Goal: Communication & Community: Answer question/provide support

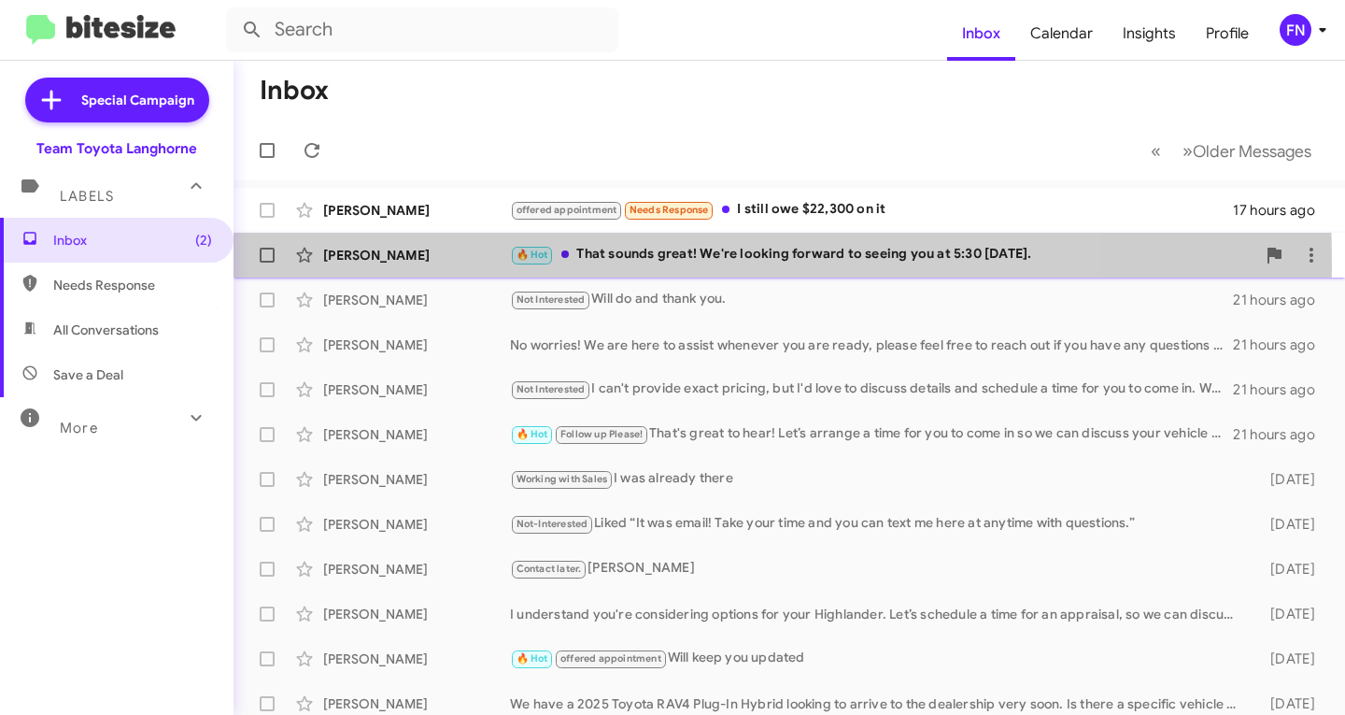
click at [386, 263] on div "[PERSON_NAME]" at bounding box center [416, 255] width 187 height 19
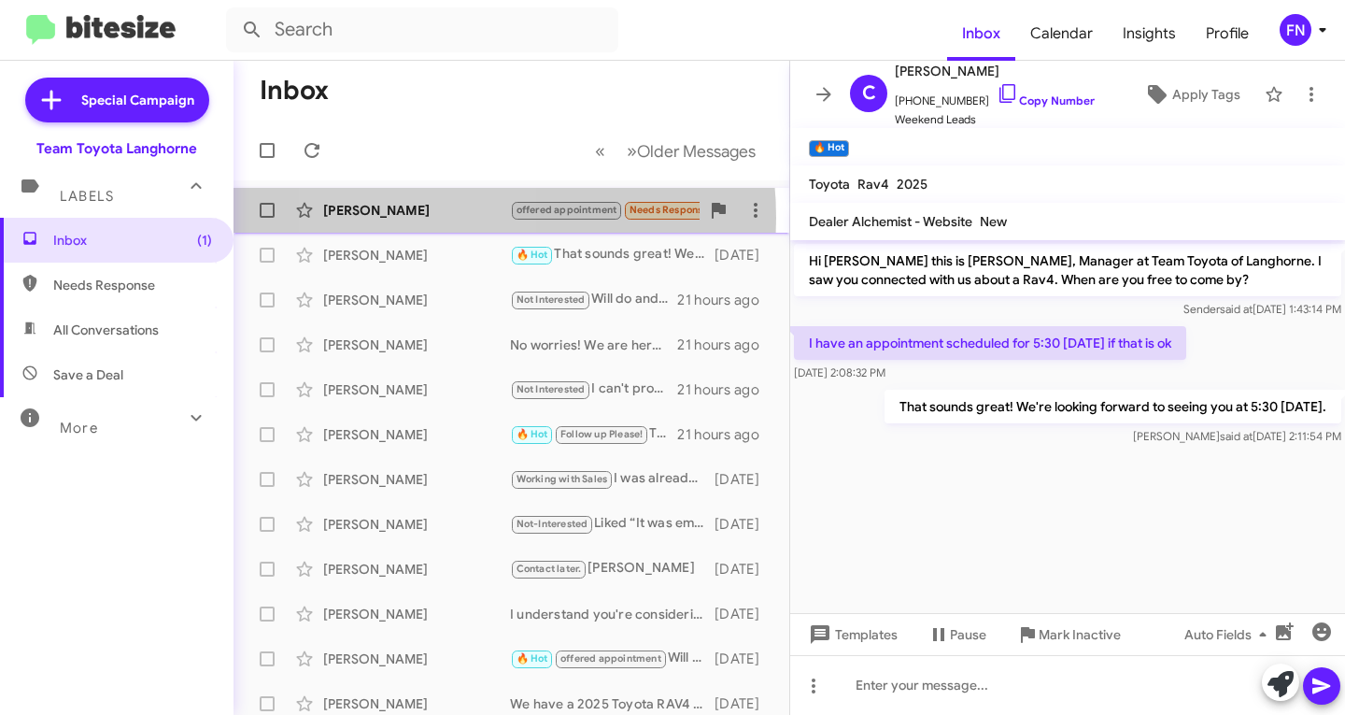
click at [419, 218] on div "[PERSON_NAME]" at bounding box center [416, 210] width 187 height 19
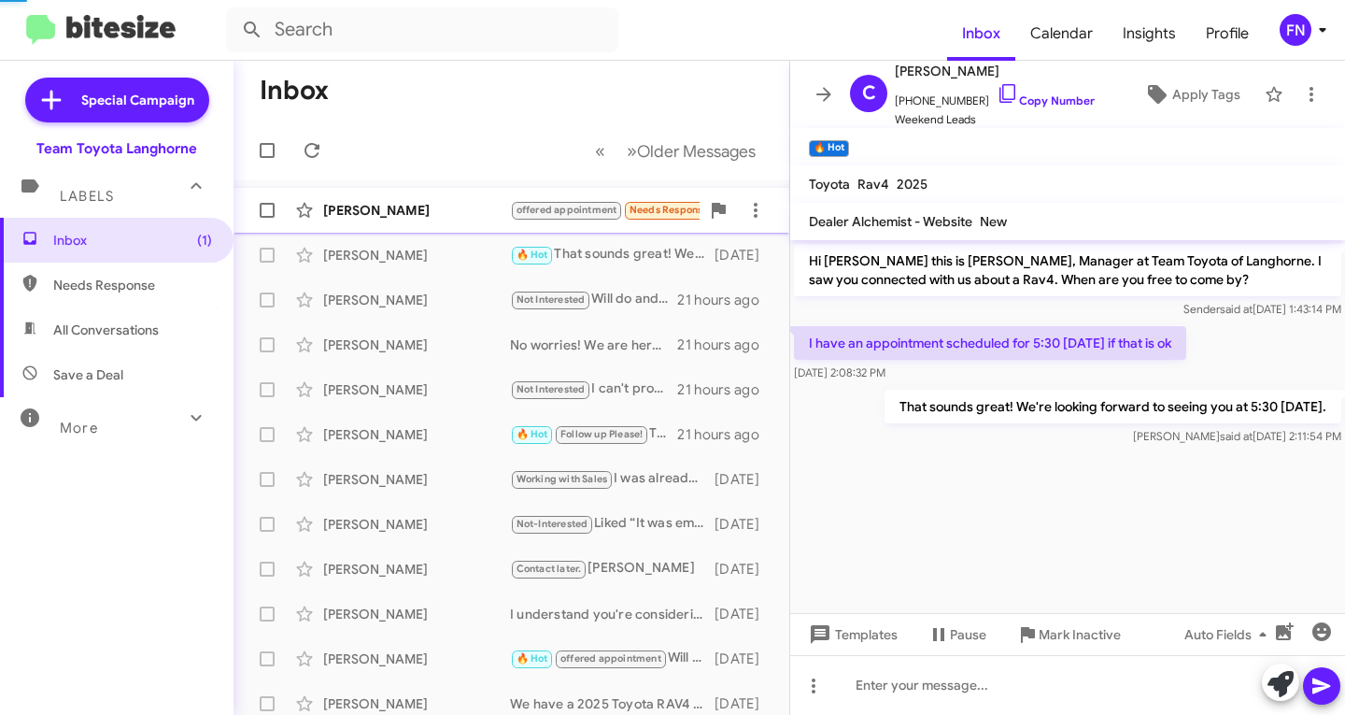
scroll to position [1482, 0]
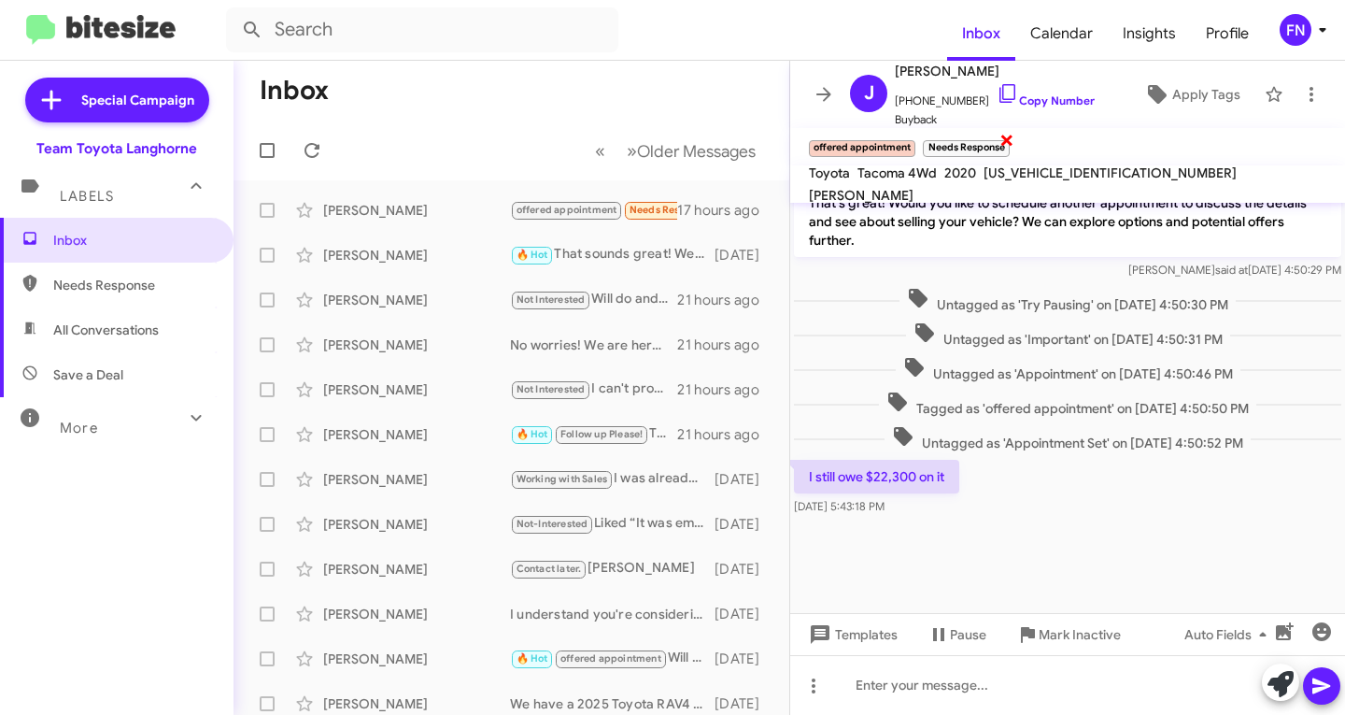
click at [1008, 143] on span "×" at bounding box center [1007, 139] width 15 height 22
click at [115, 326] on span "All Conversations" at bounding box center [106, 329] width 106 height 19
type input "in:all-conversations"
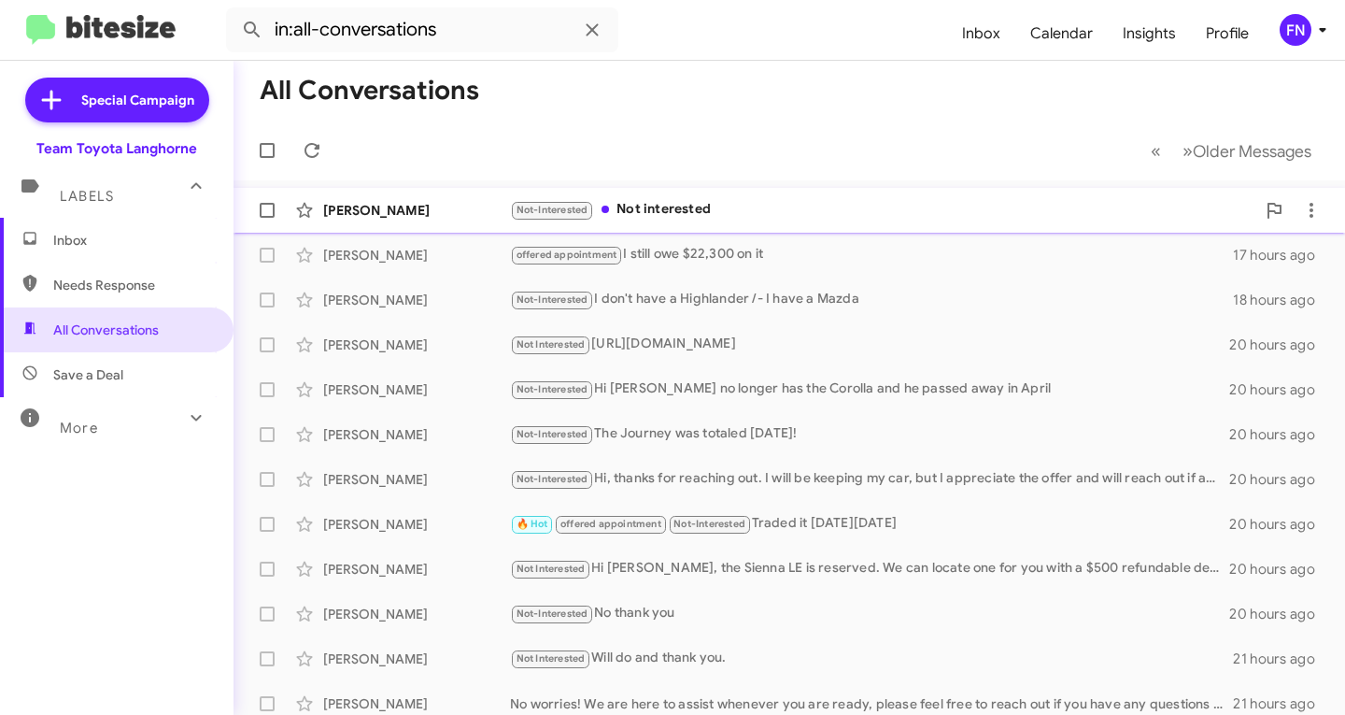
drag, startPoint x: 436, startPoint y: 206, endPoint x: 441, endPoint y: 218, distance: 13.0
click at [441, 218] on div "[PERSON_NAME]" at bounding box center [416, 210] width 187 height 19
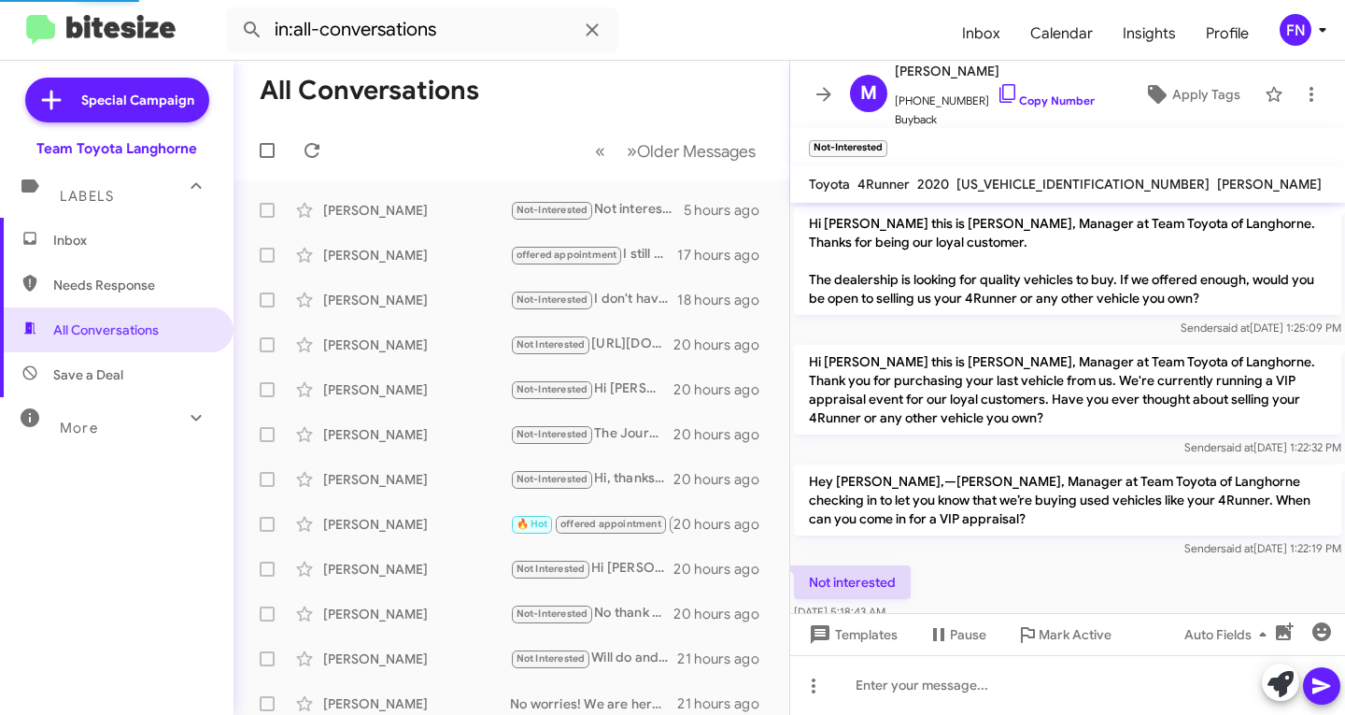
scroll to position [33, 0]
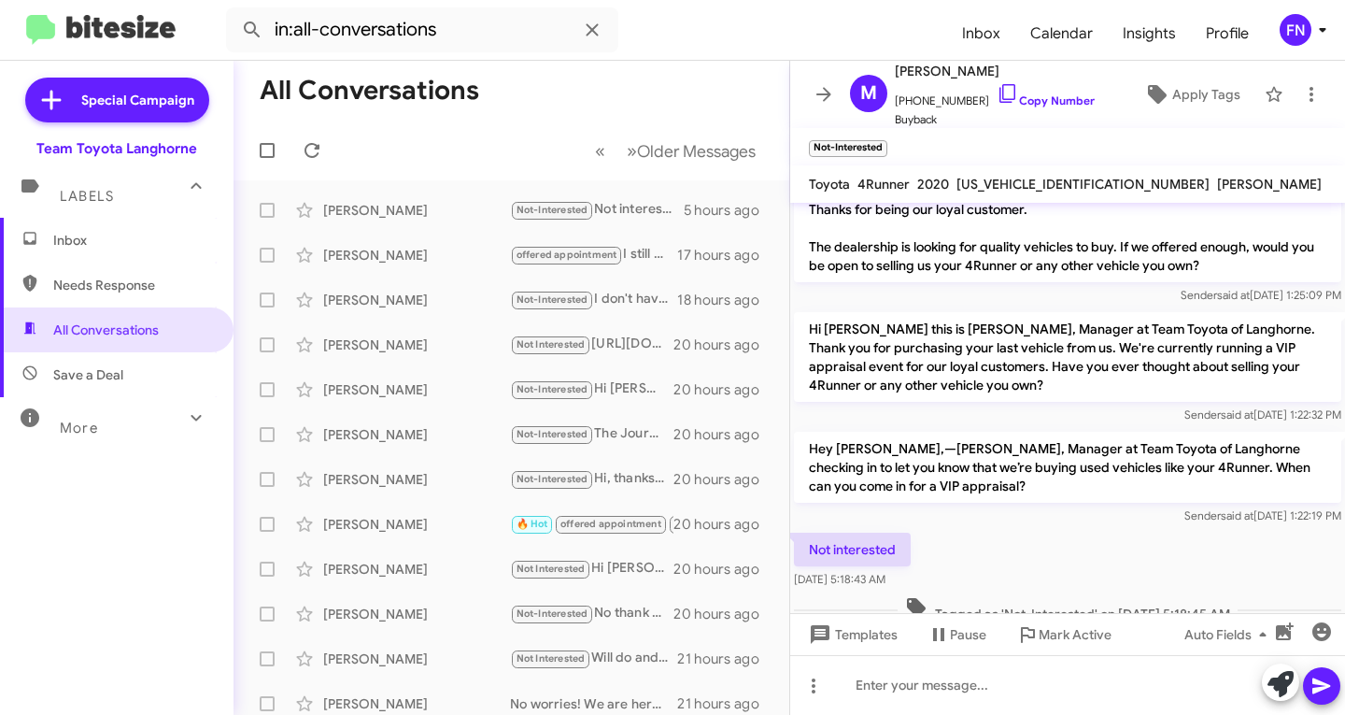
click at [1306, 27] on div "FN" at bounding box center [1296, 30] width 32 height 32
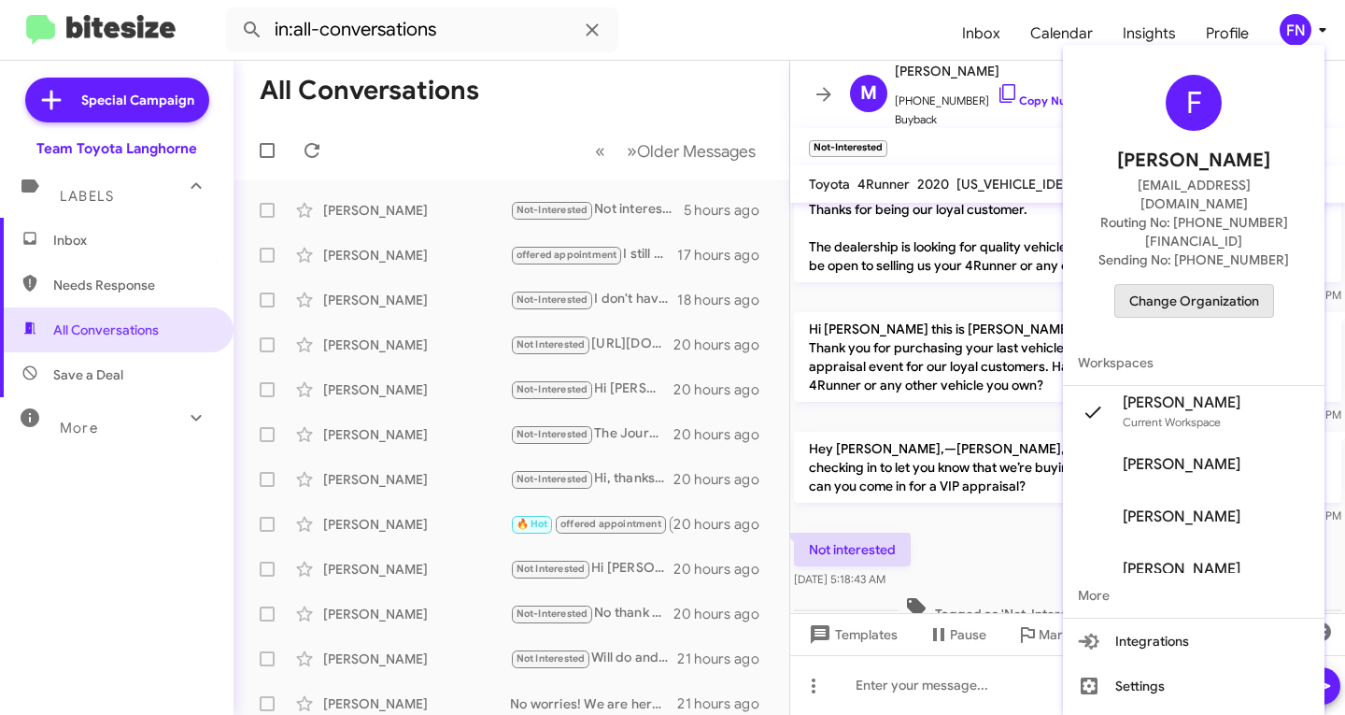
click at [1222, 285] on span "Change Organization" at bounding box center [1194, 301] width 130 height 32
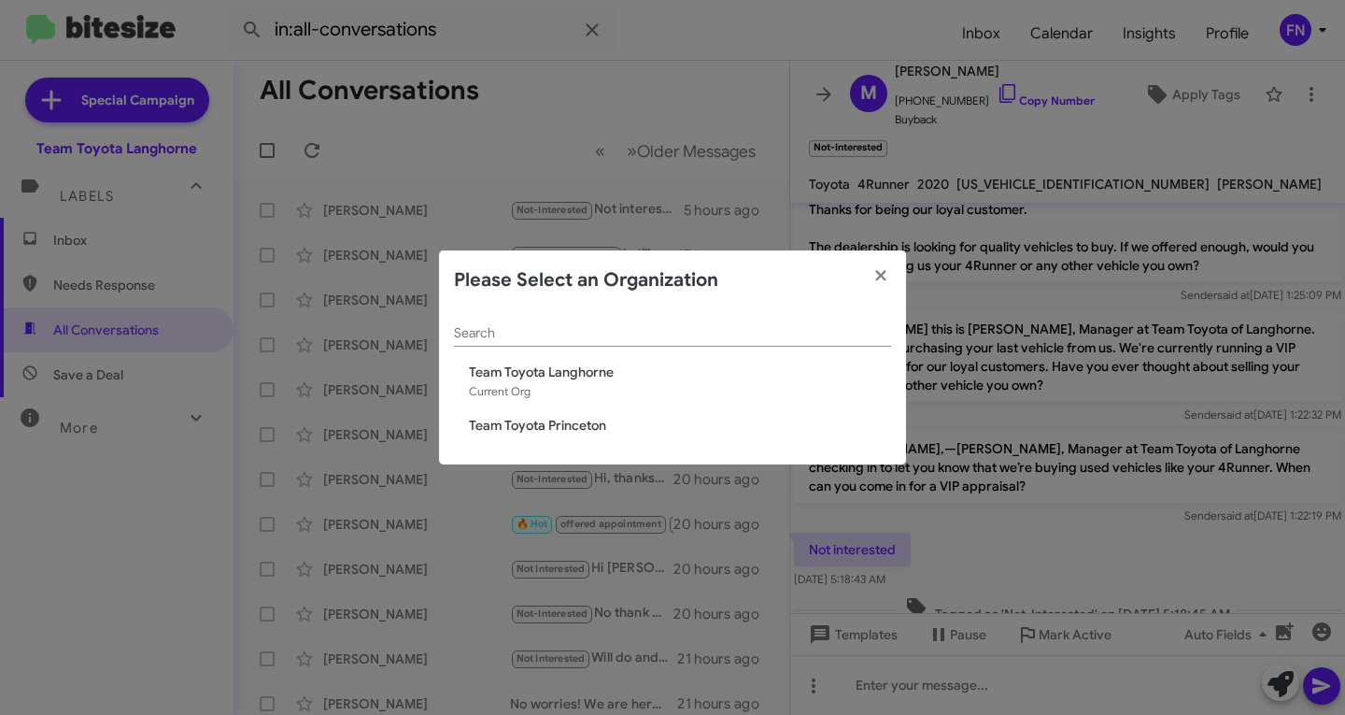
click at [536, 429] on span "Team Toyota Princeton" at bounding box center [680, 425] width 422 height 19
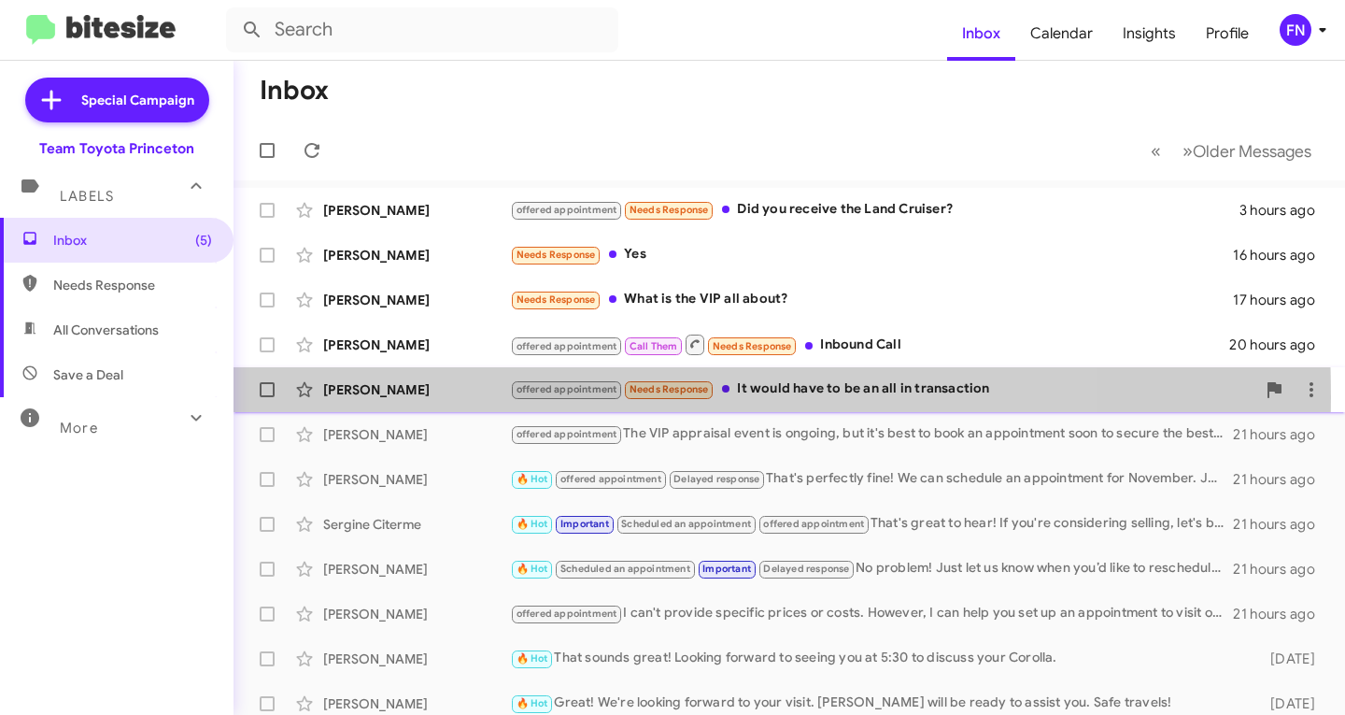
click at [383, 396] on div "[PERSON_NAME]" at bounding box center [416, 389] width 187 height 19
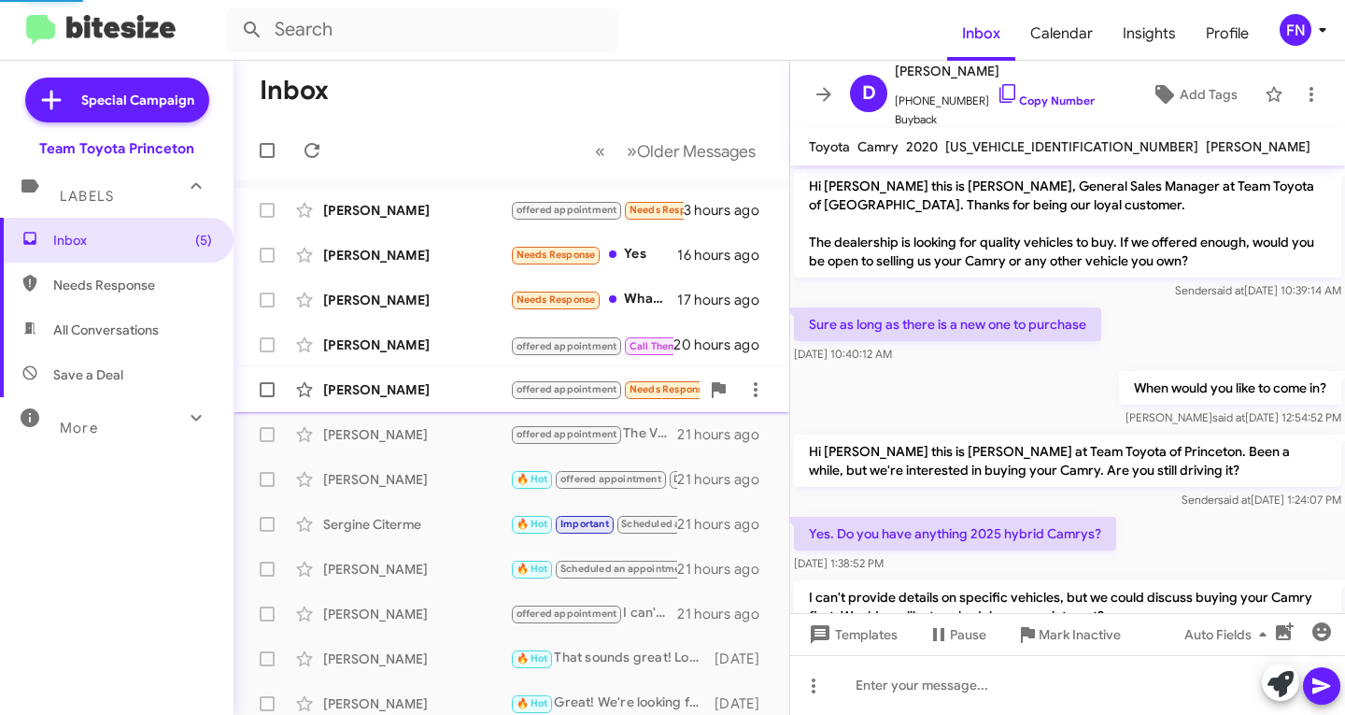
scroll to position [181, 0]
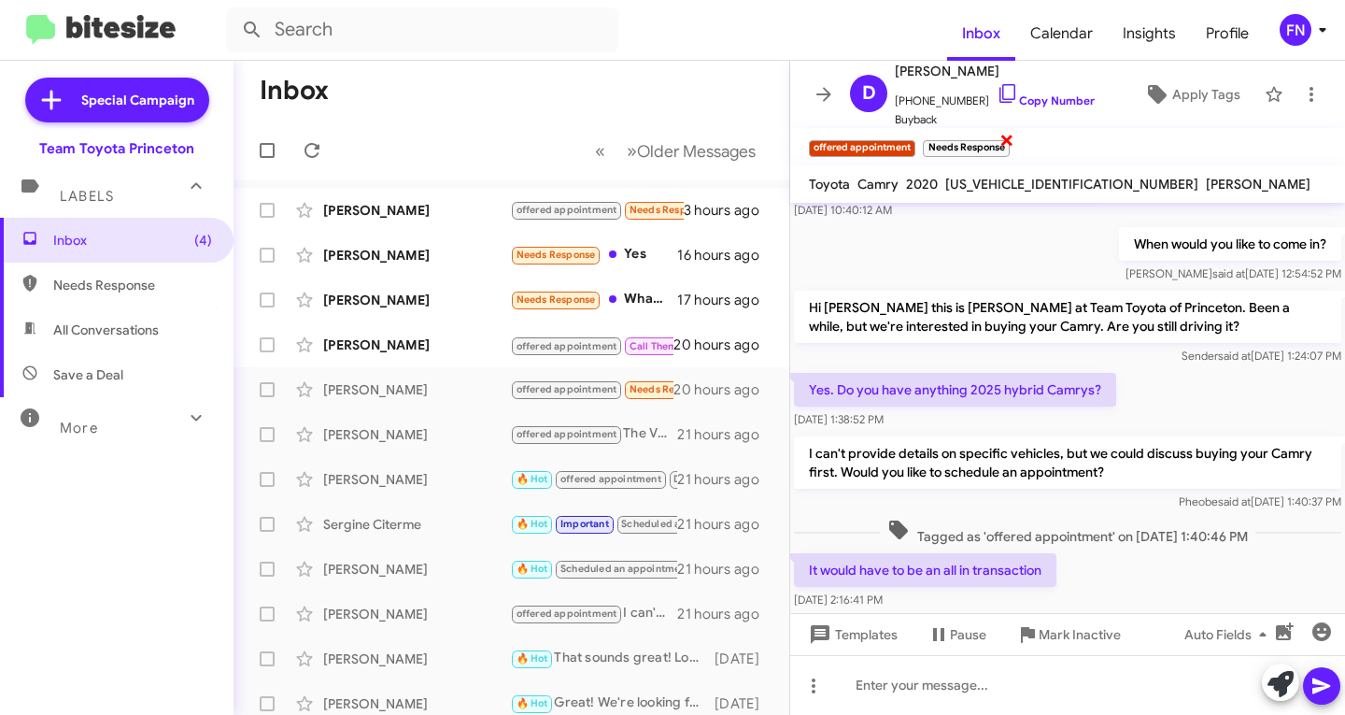
click at [1009, 139] on span "×" at bounding box center [1007, 139] width 15 height 22
click at [408, 349] on div "[PERSON_NAME]" at bounding box center [416, 344] width 187 height 19
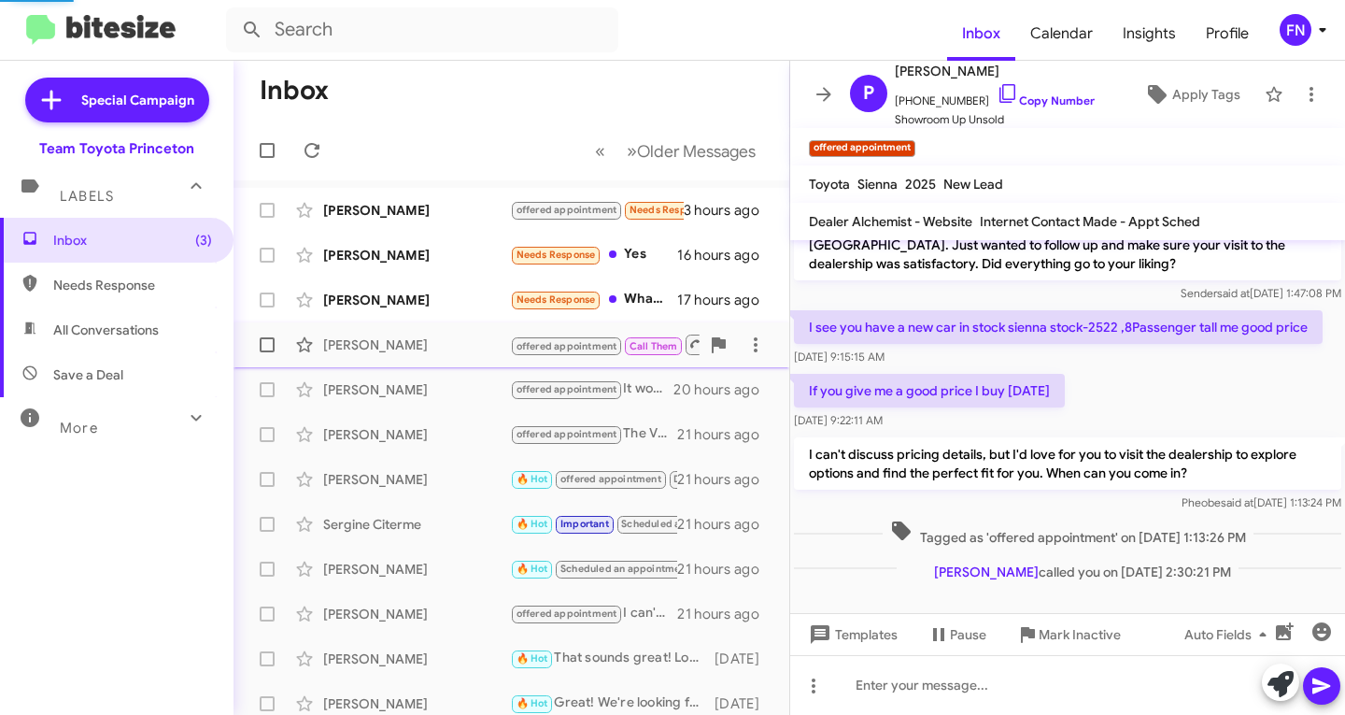
scroll to position [35, 0]
click at [972, 141] on span "×" at bounding box center [977, 139] width 15 height 22
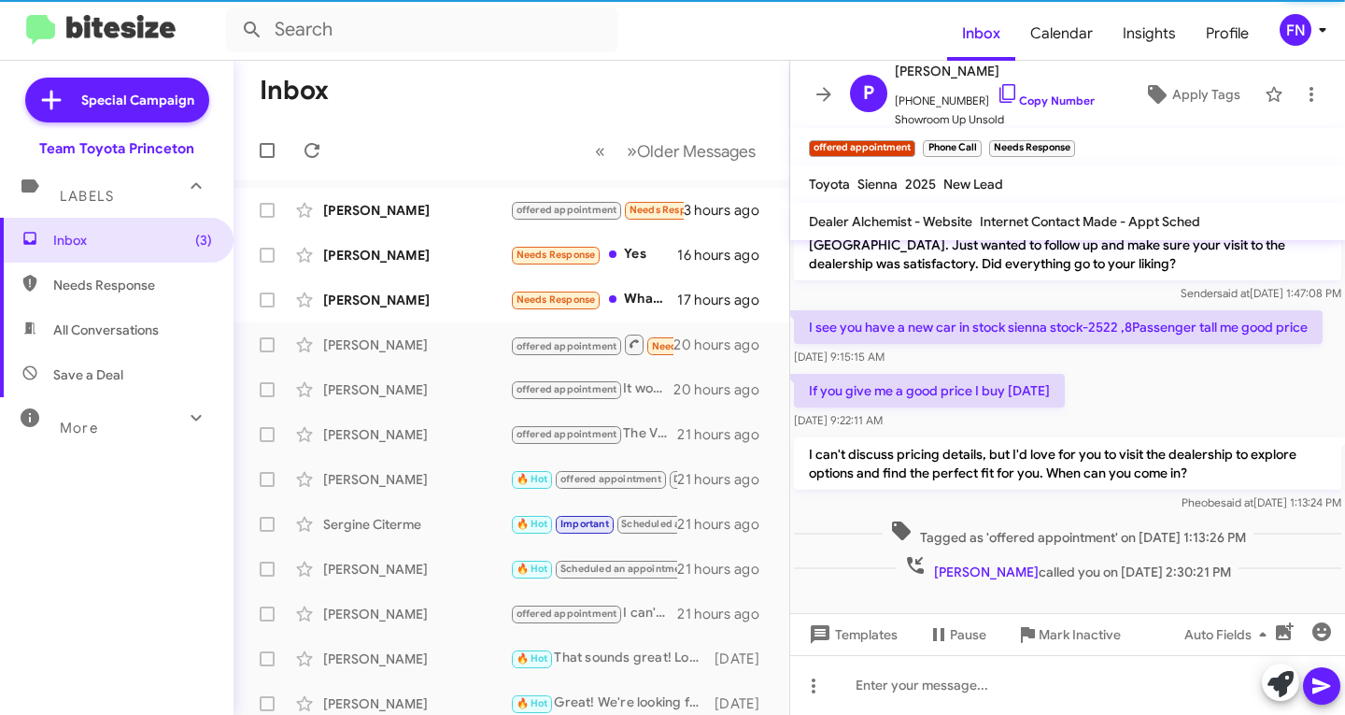
click at [975, 141] on span "×" at bounding box center [977, 139] width 11 height 22
click at [1001, 141] on span "×" at bounding box center [1005, 139] width 11 height 22
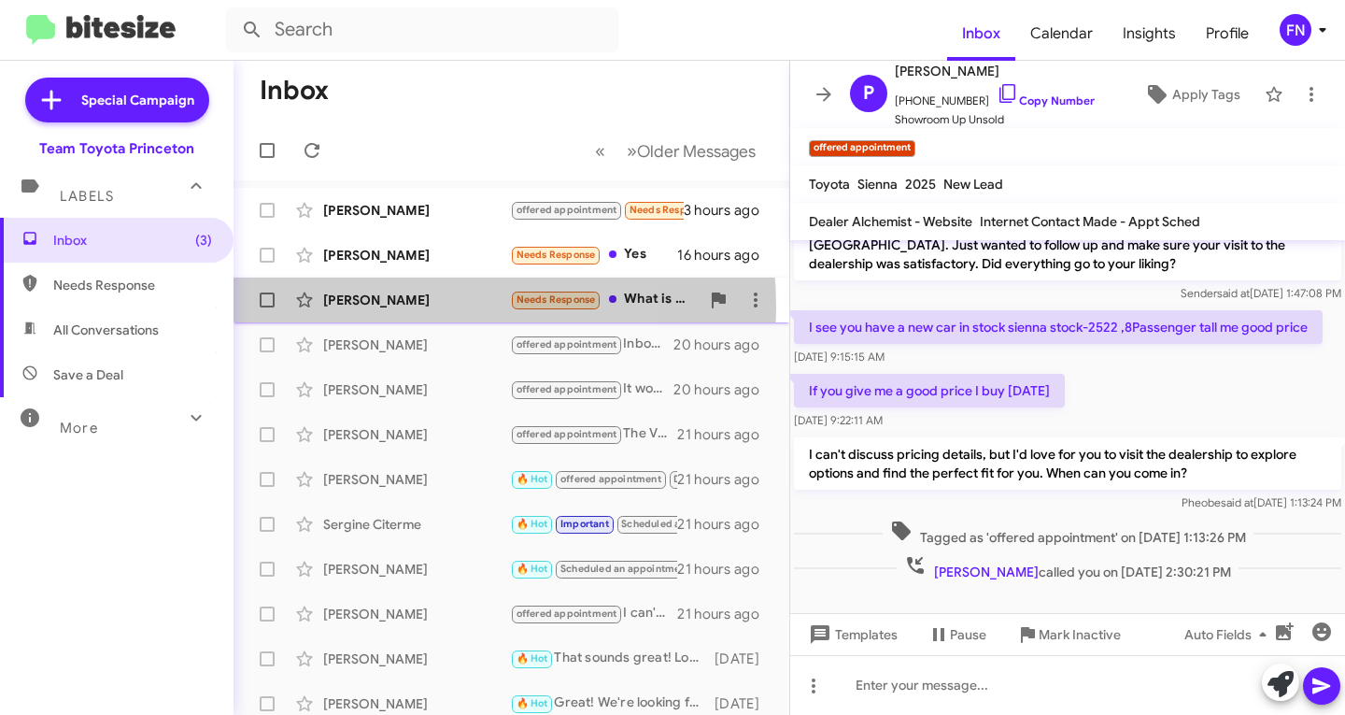
click at [362, 308] on div "[PERSON_NAME]" at bounding box center [416, 300] width 187 height 19
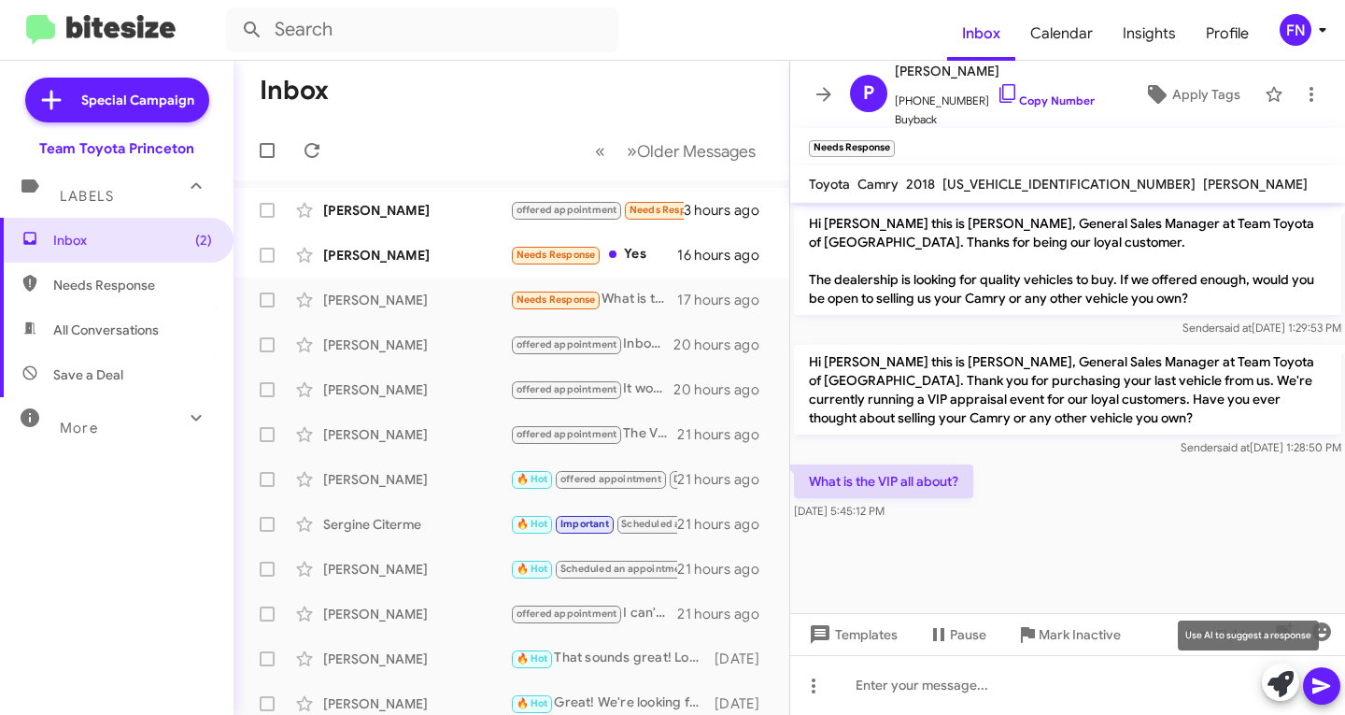
click at [1274, 688] on icon at bounding box center [1281, 684] width 26 height 26
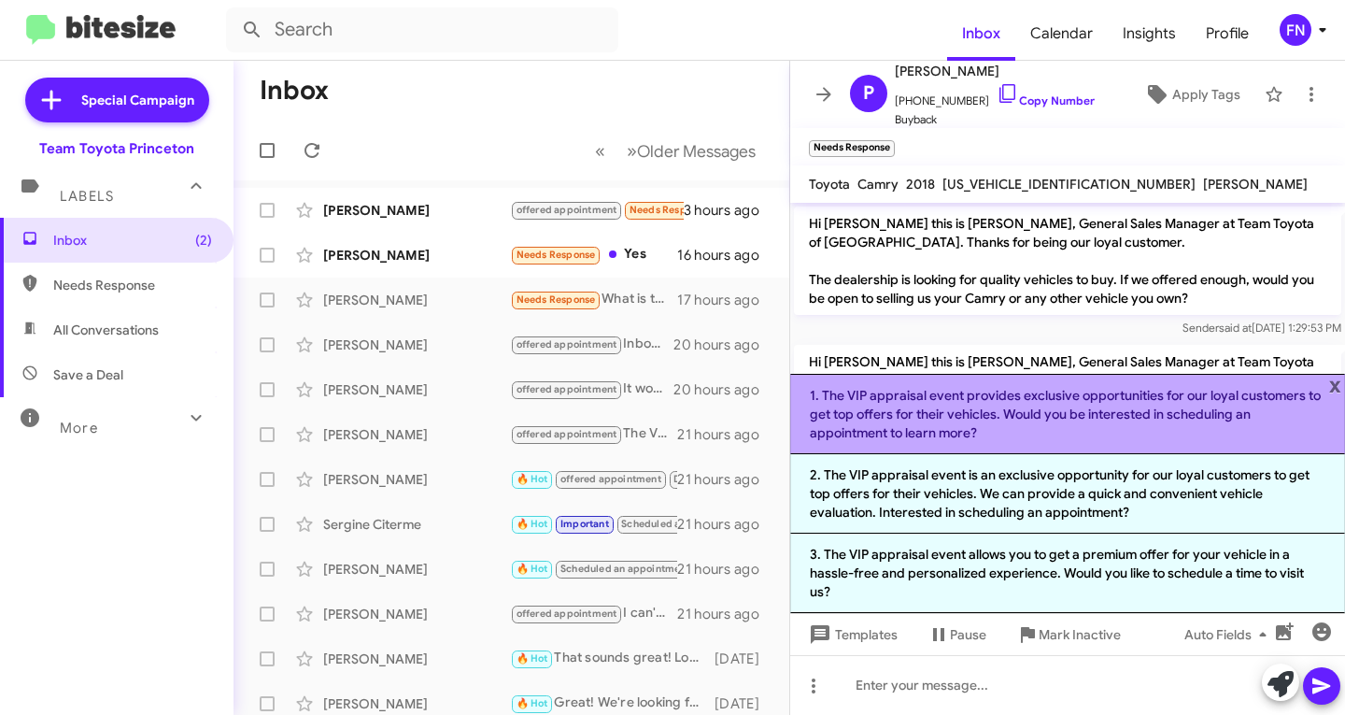
click at [962, 415] on li "1. The VIP appraisal event provides exclusive opportunities for our loyal custo…" at bounding box center [1067, 414] width 555 height 80
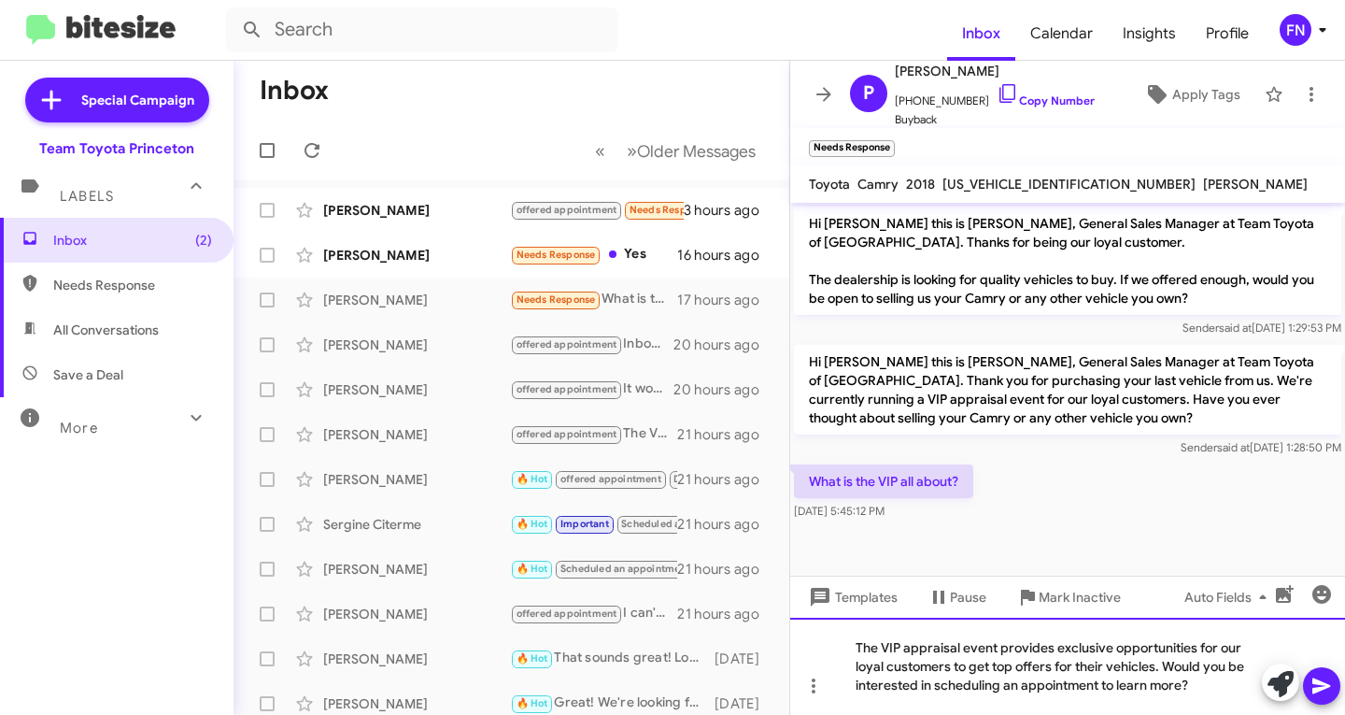
click at [1200, 694] on div "The VIP appraisal event provides exclusive opportunities for our loyal customer…" at bounding box center [1067, 666] width 555 height 97
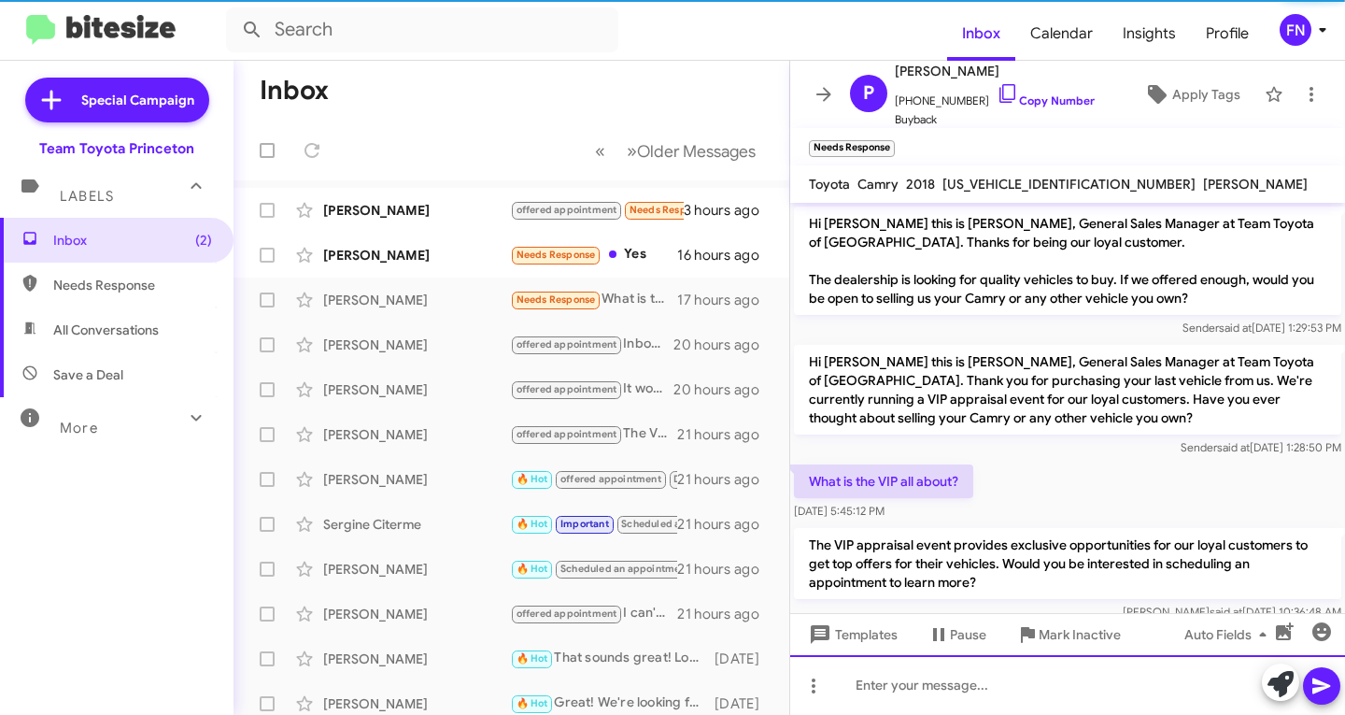
scroll to position [31, 0]
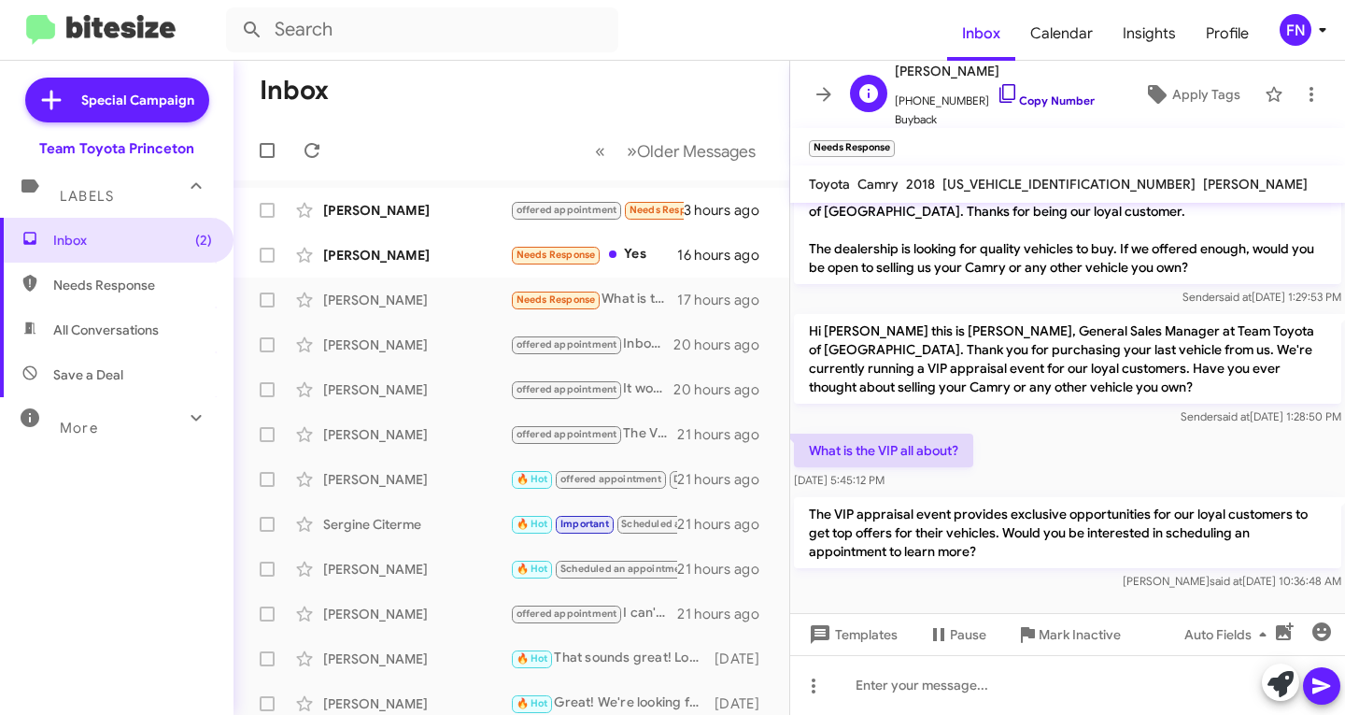
click at [1071, 93] on link "Copy Number" at bounding box center [1046, 100] width 98 height 14
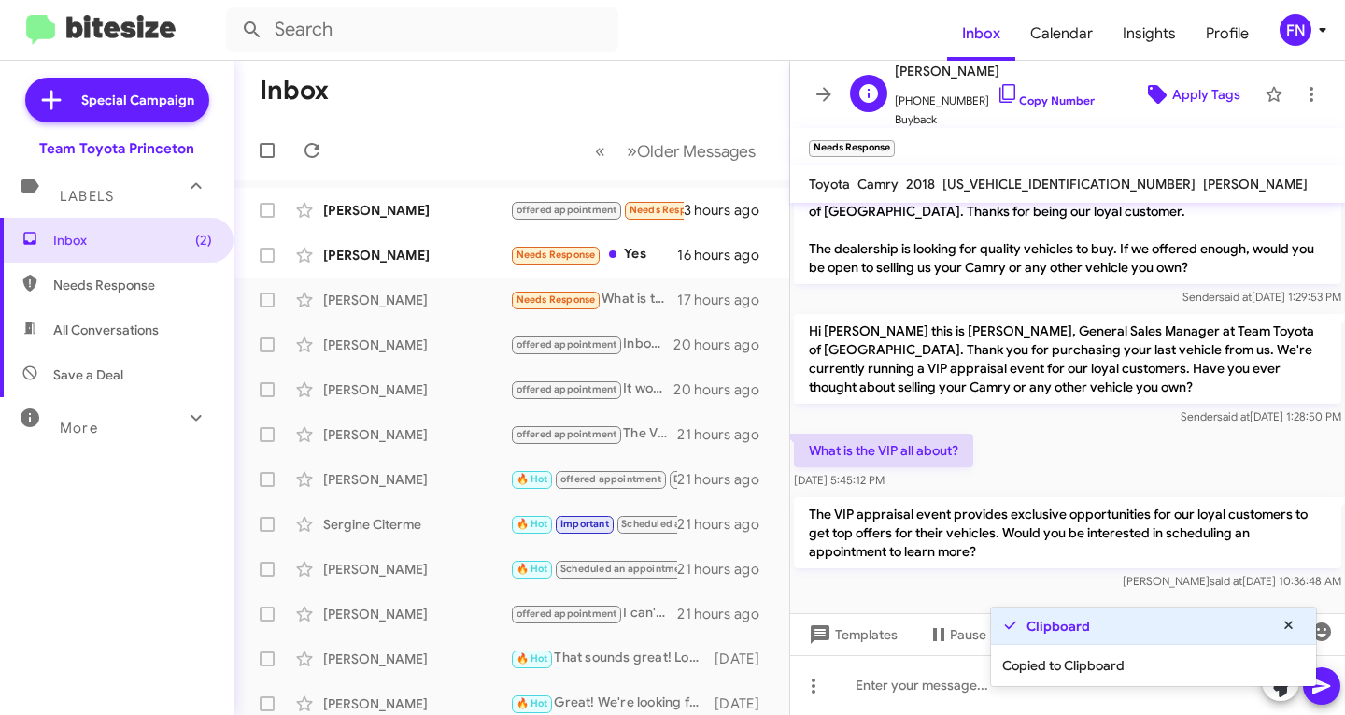
click at [1172, 99] on span "Apply Tags" at bounding box center [1206, 95] width 68 height 34
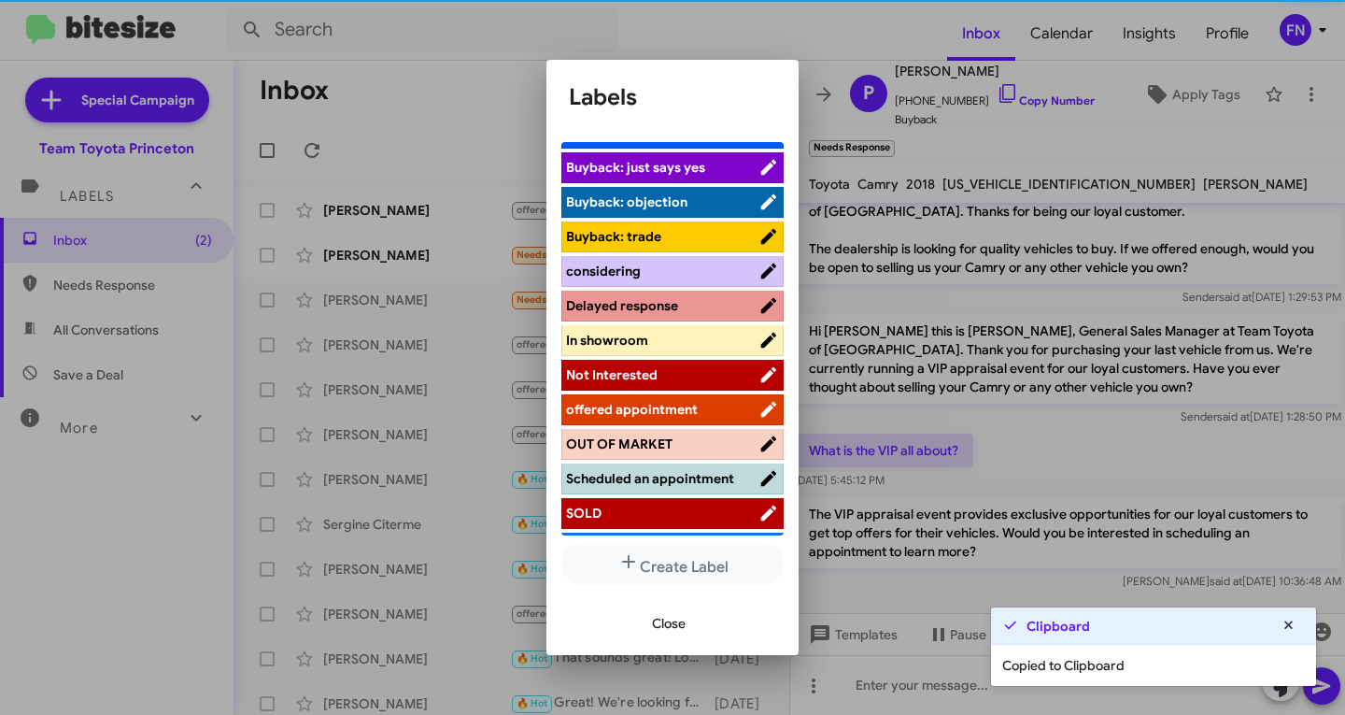
scroll to position [279, 0]
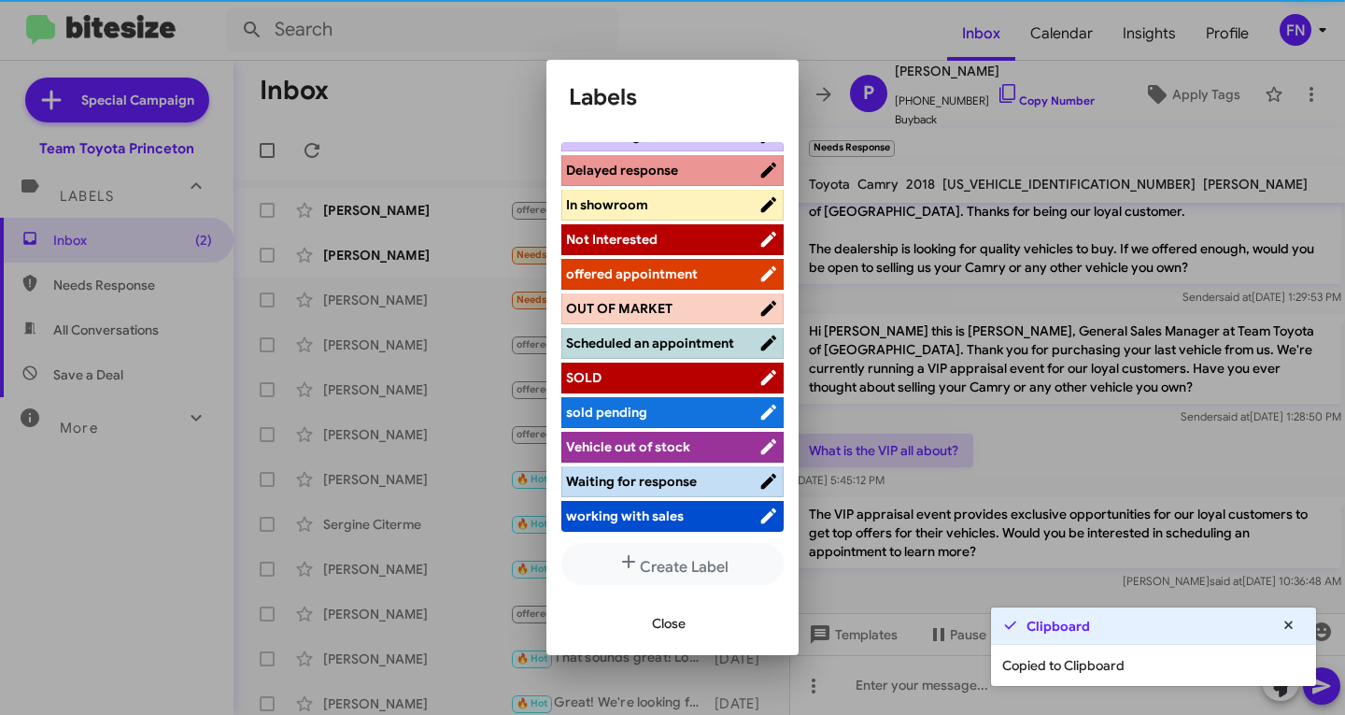
click at [672, 265] on span "offered appointment" at bounding box center [632, 273] width 132 height 17
click at [679, 626] on span "Close" at bounding box center [669, 623] width 34 height 34
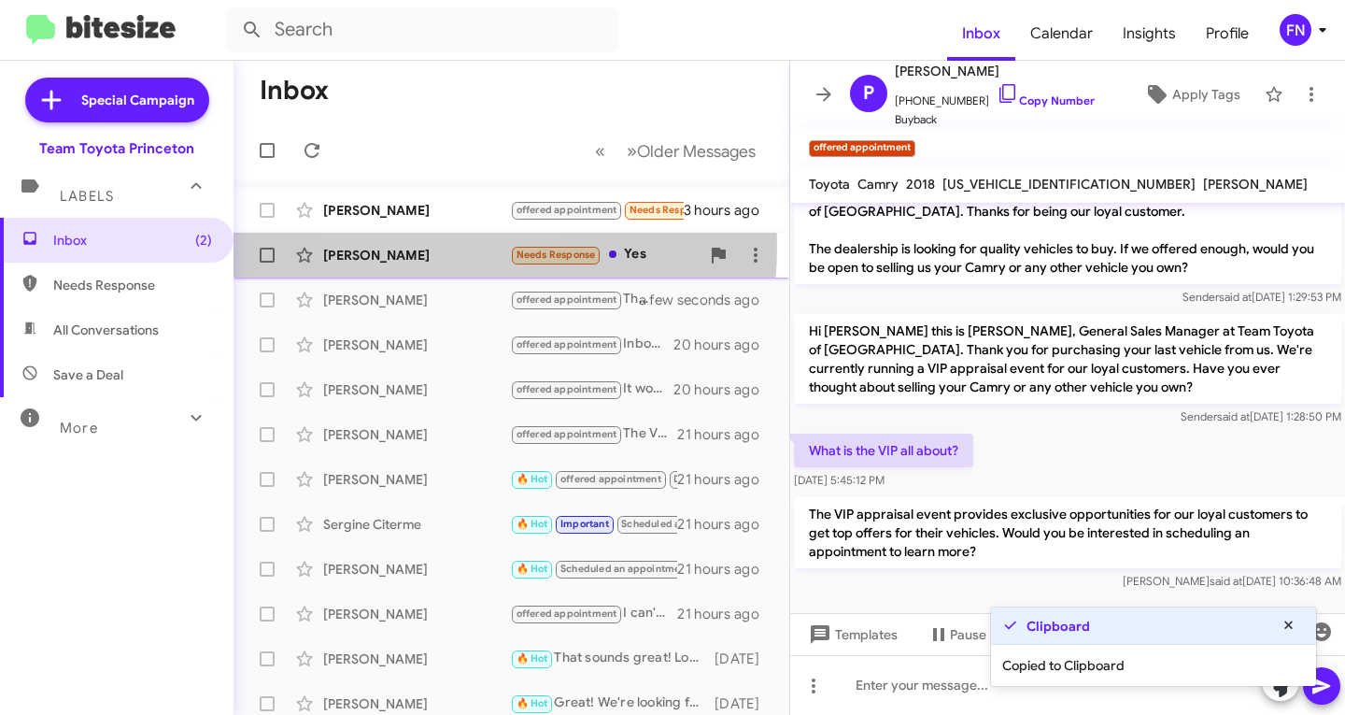
click at [430, 246] on div "[PERSON_NAME]" at bounding box center [416, 255] width 187 height 19
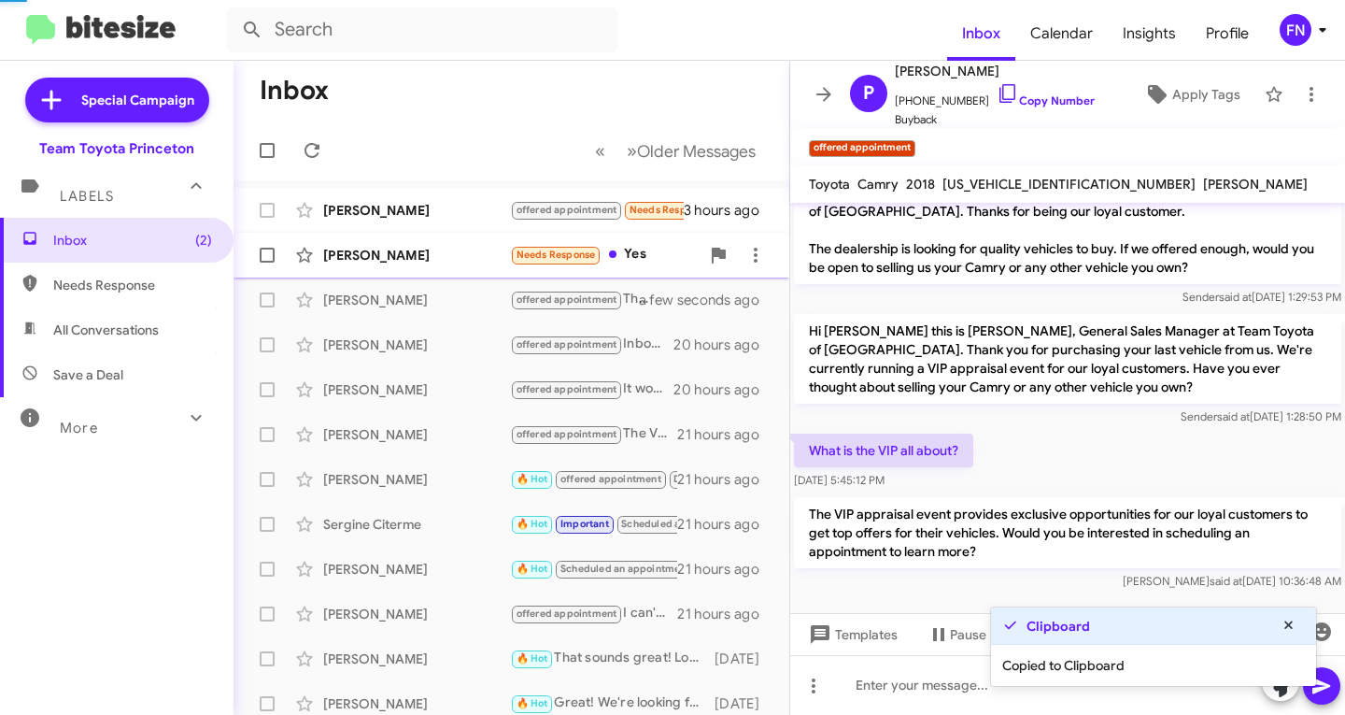
scroll to position [136, 0]
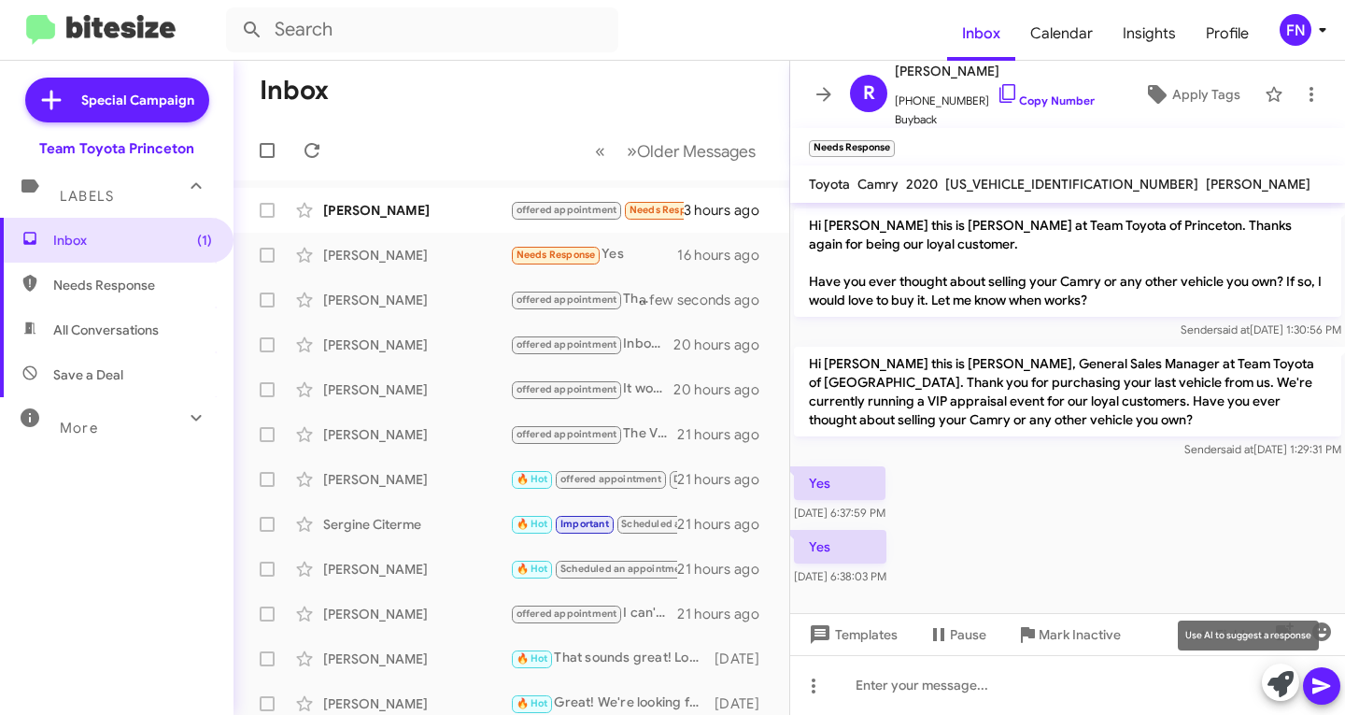
click at [1270, 679] on icon at bounding box center [1281, 684] width 26 height 26
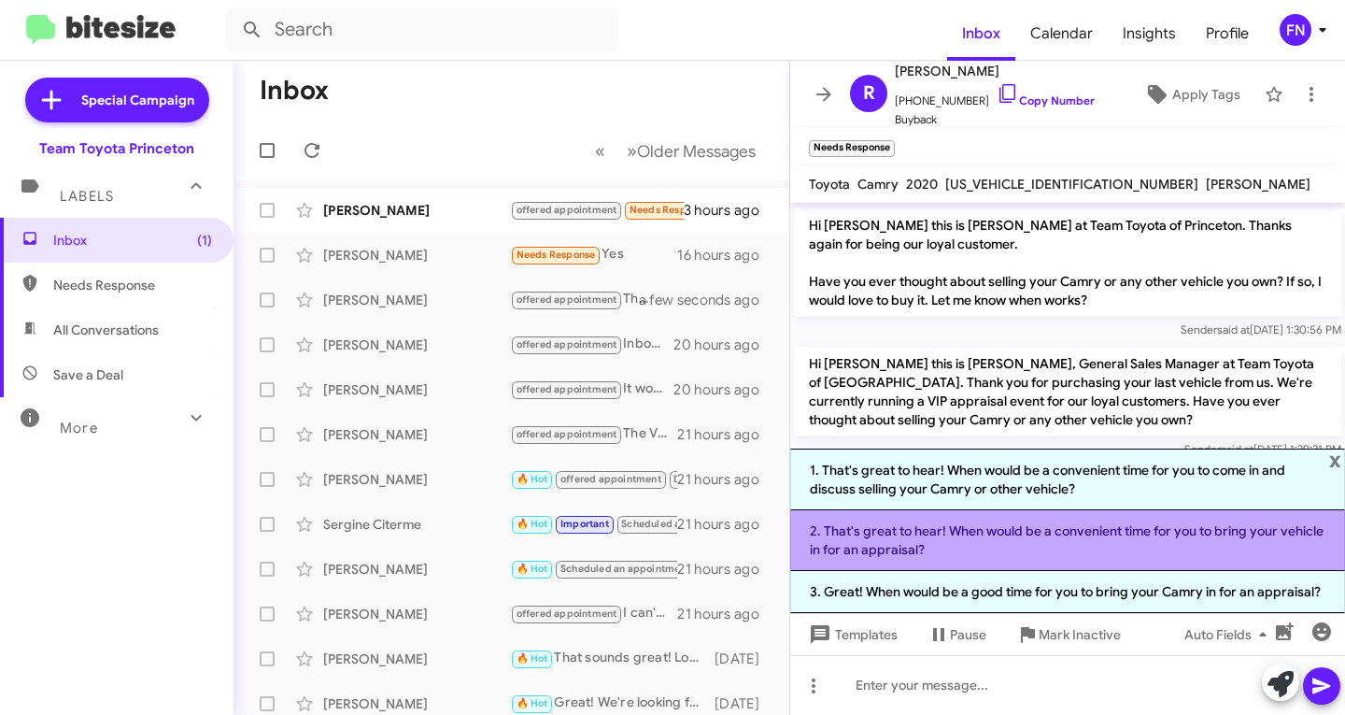
click at [1014, 521] on li "2. That's great to hear! When would be a convenient time for you to bring your …" at bounding box center [1067, 540] width 555 height 61
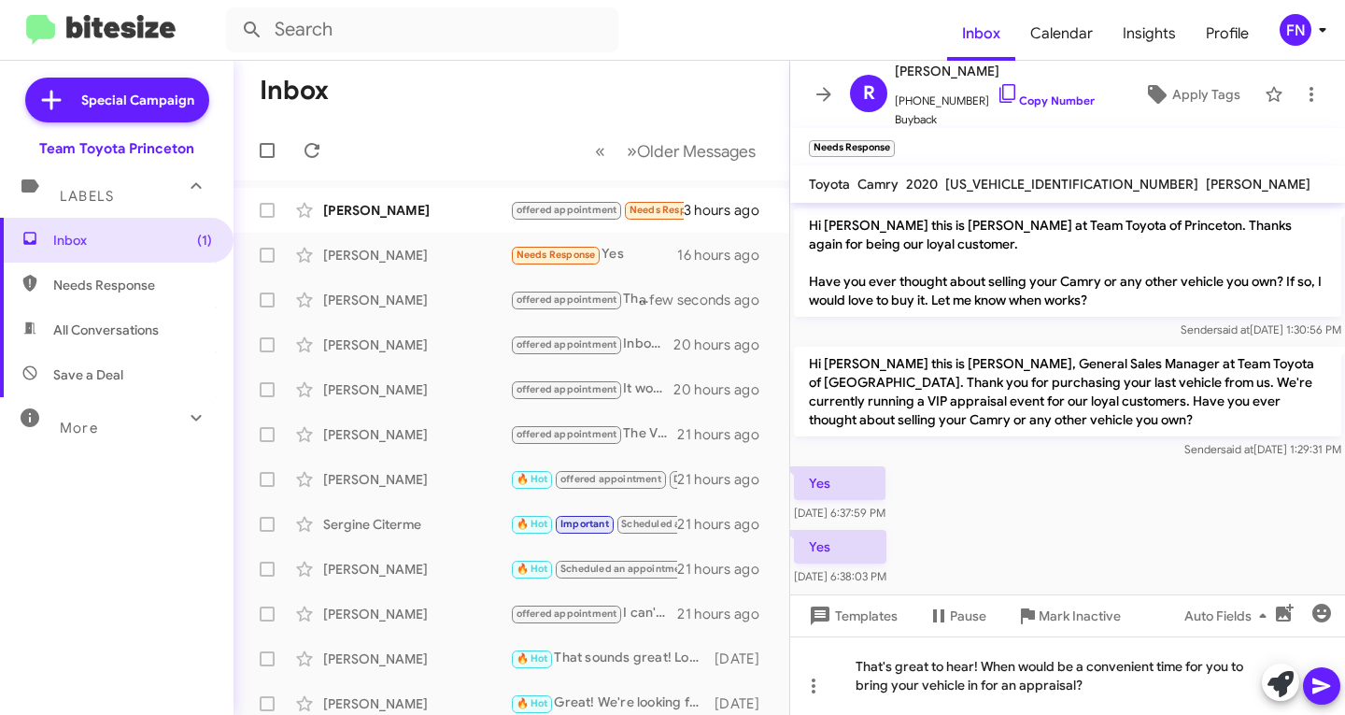
click at [1315, 679] on icon at bounding box center [1322, 686] width 18 height 16
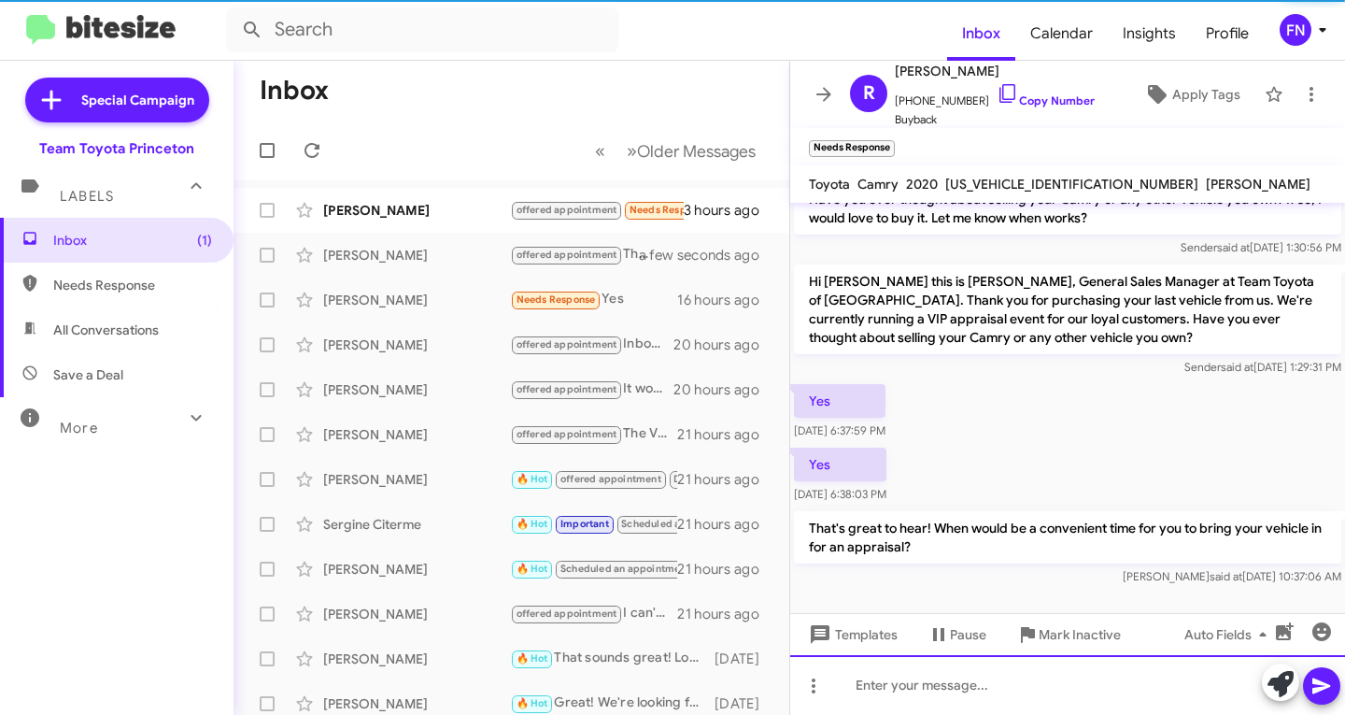
scroll to position [223, 0]
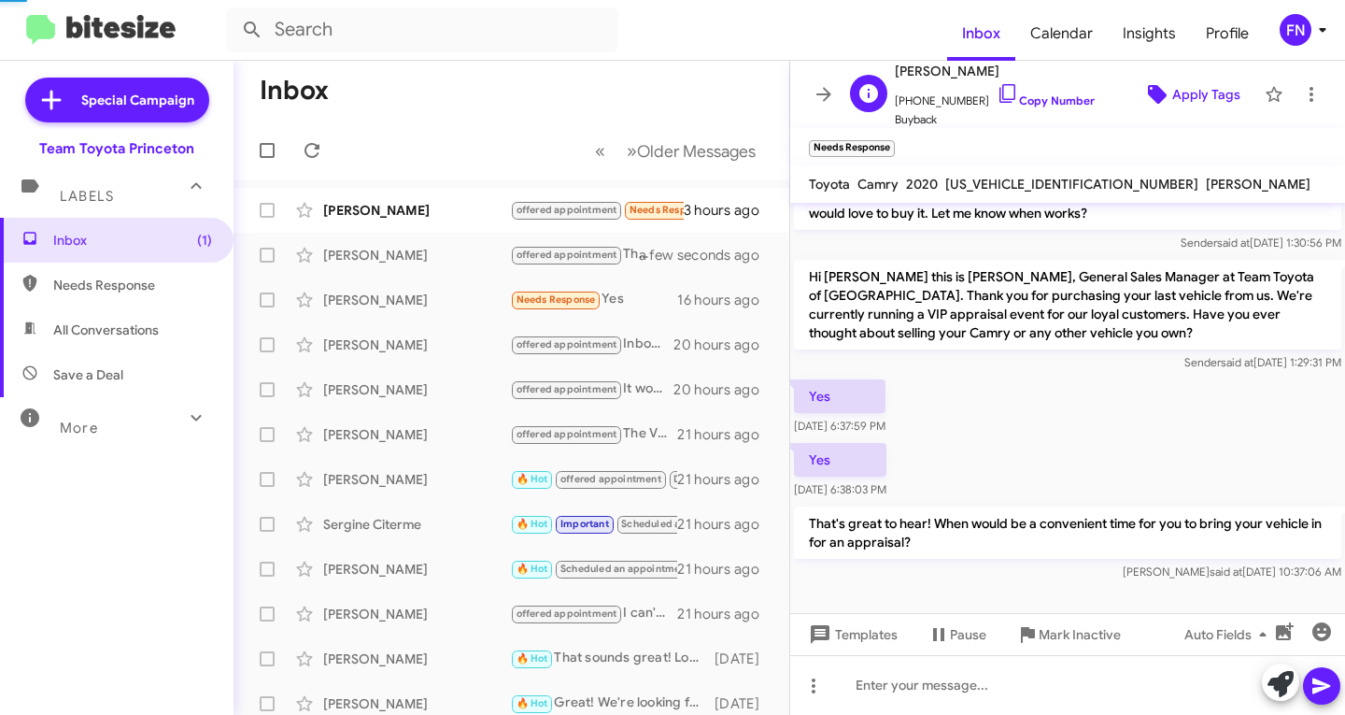
click at [1178, 96] on span "Apply Tags" at bounding box center [1206, 95] width 68 height 34
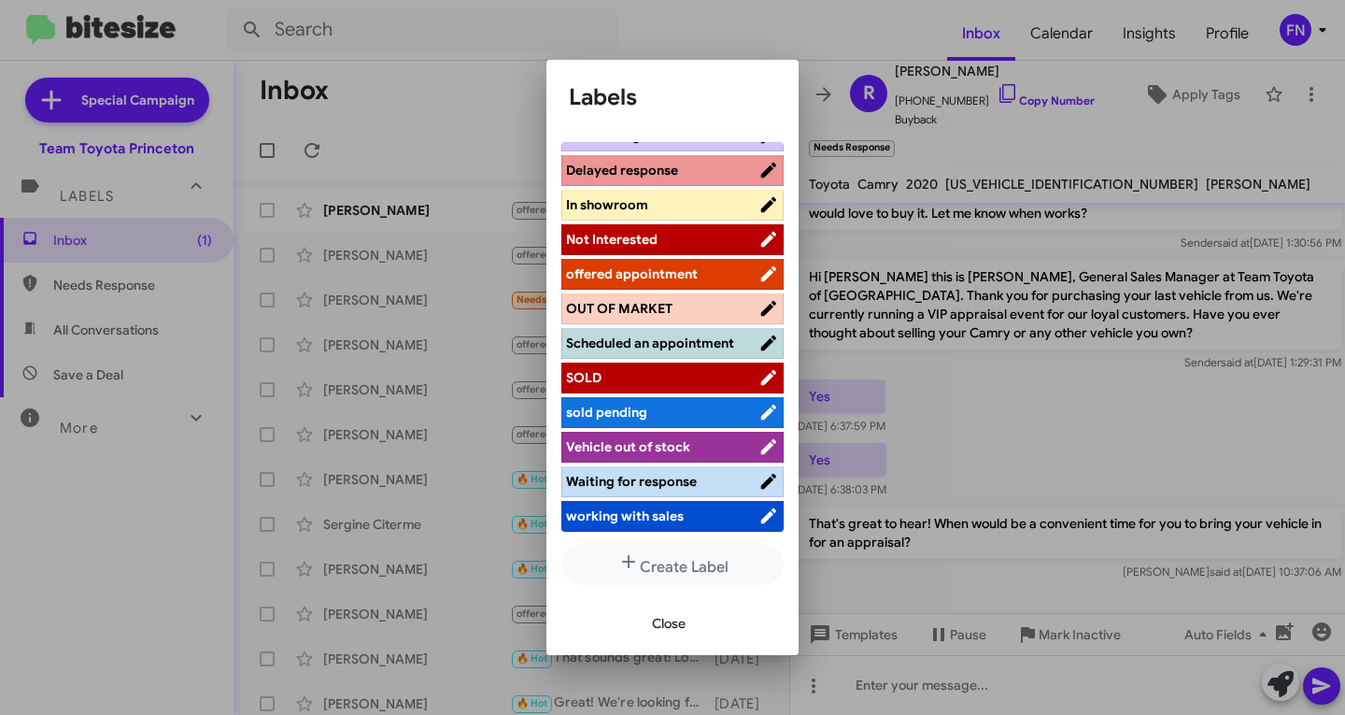
click at [657, 265] on span "offered appointment" at bounding box center [632, 273] width 132 height 17
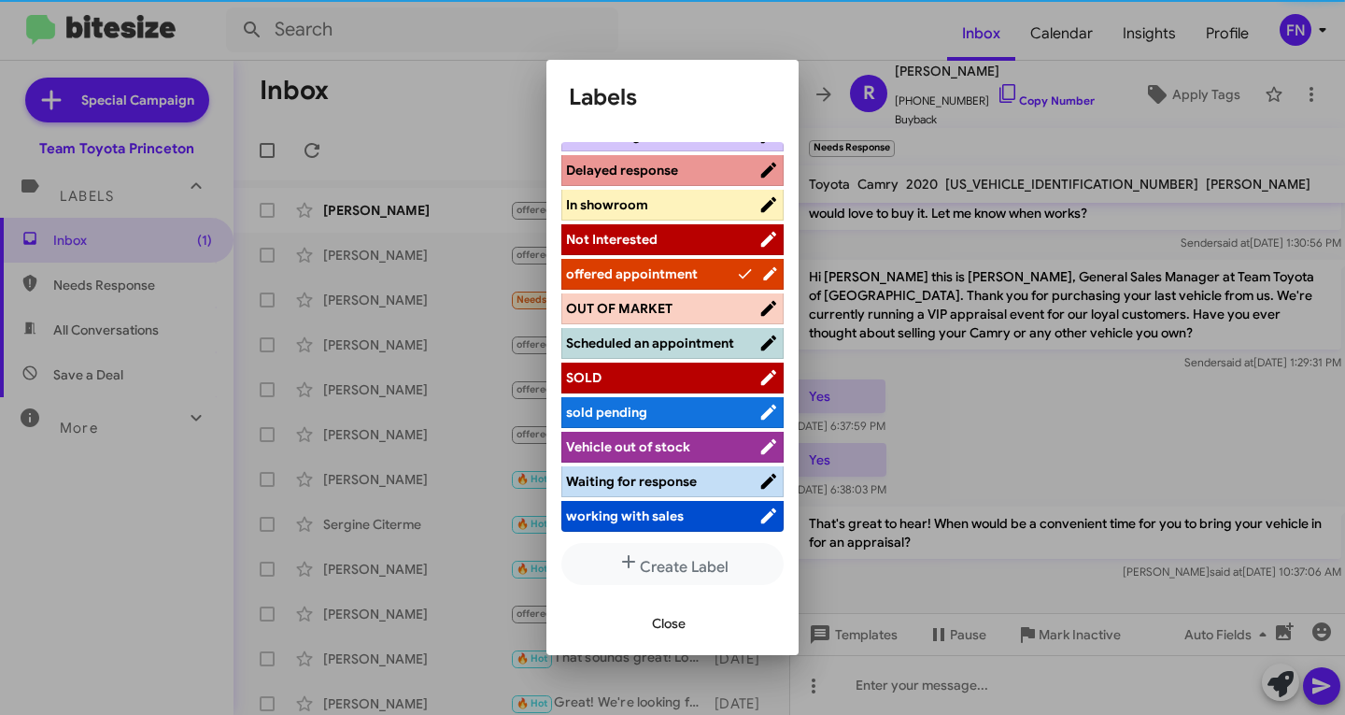
scroll to position [279, 0]
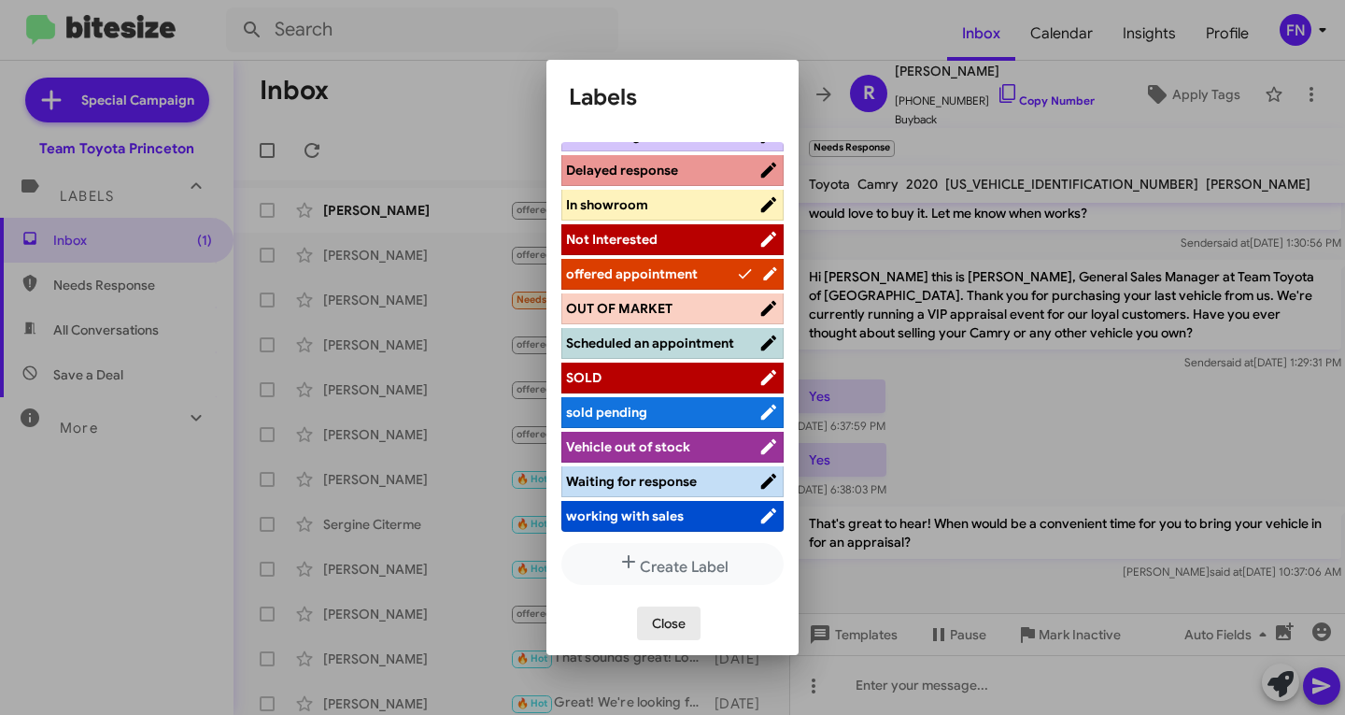
click at [653, 622] on span "Close" at bounding box center [669, 623] width 34 height 34
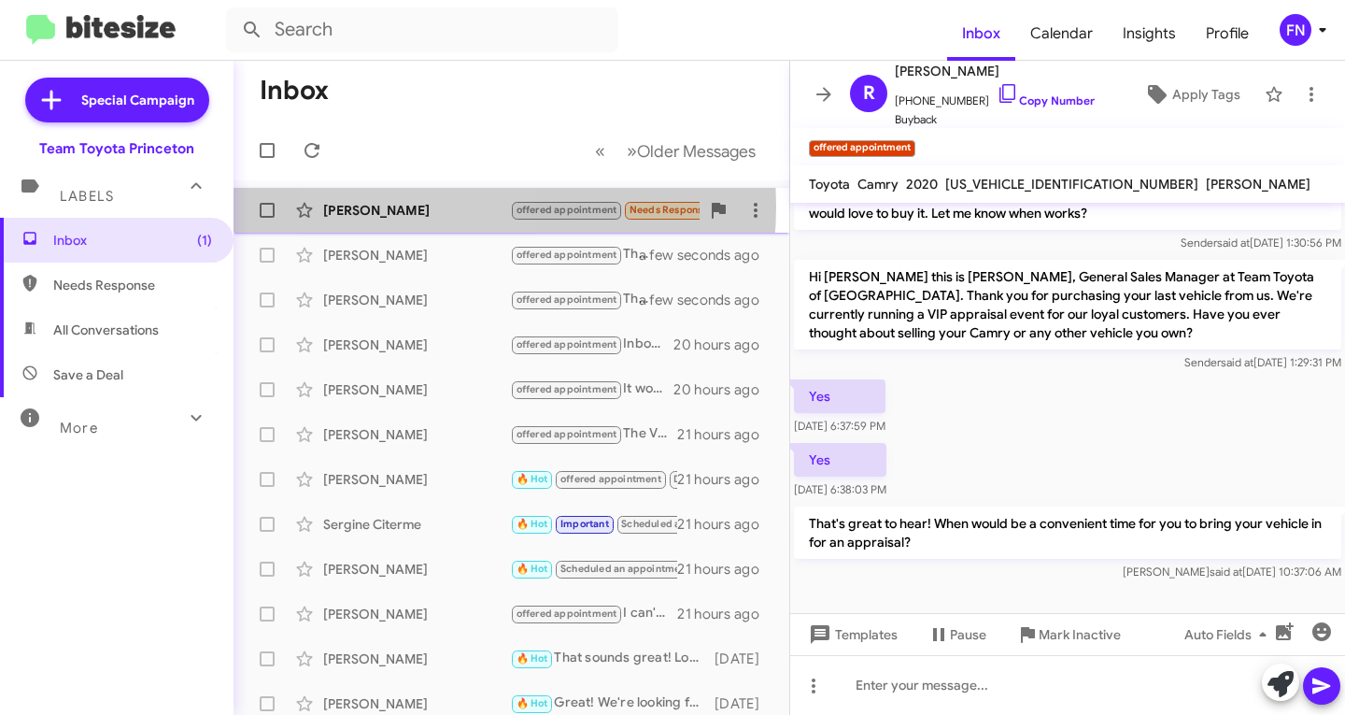
click at [419, 206] on div "[PERSON_NAME]" at bounding box center [416, 210] width 187 height 19
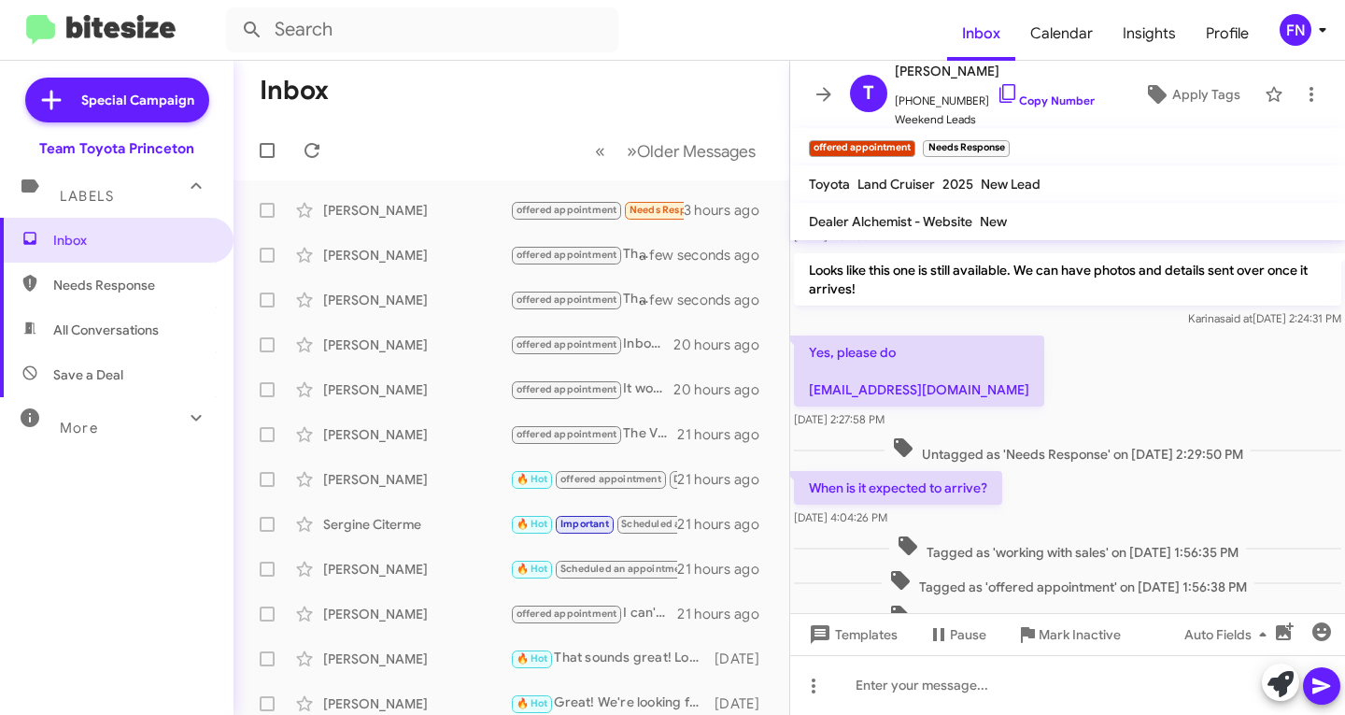
scroll to position [556, 0]
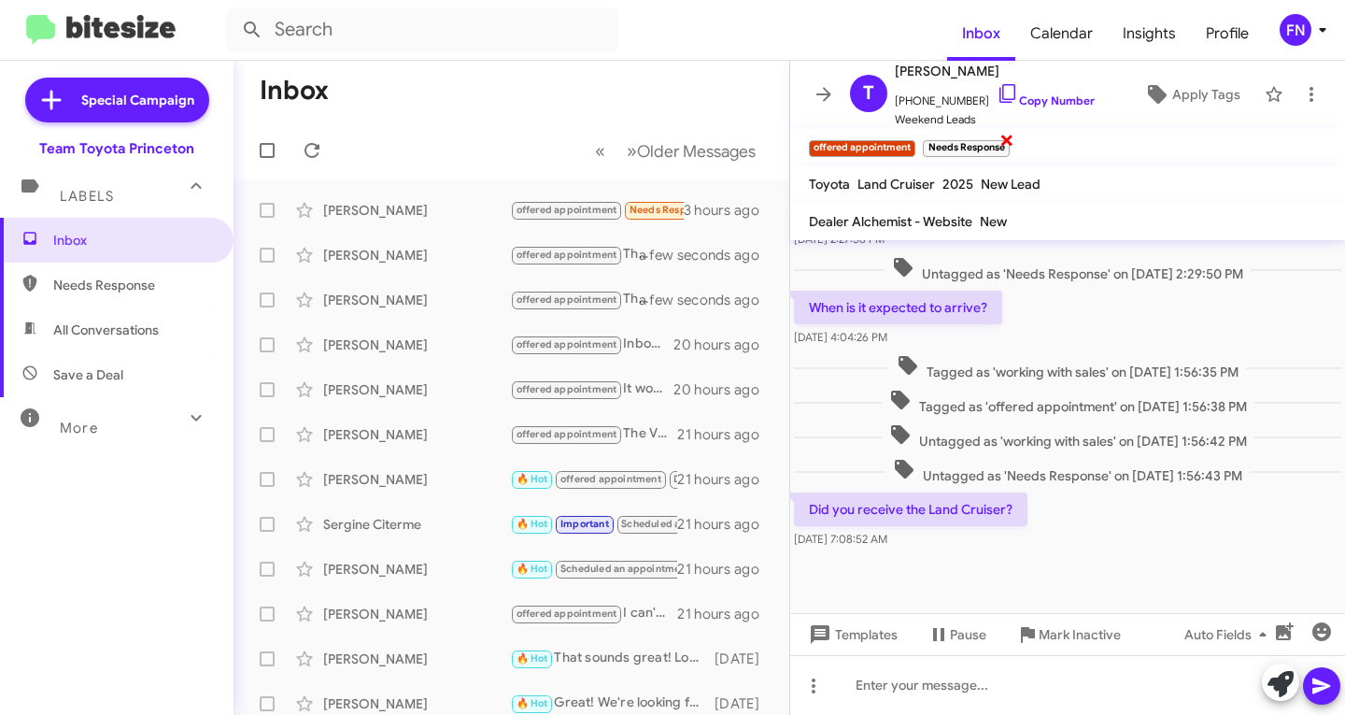
click at [1002, 144] on span "×" at bounding box center [1007, 139] width 15 height 22
click at [431, 510] on div "Sergine Citerme 🔥 Hot Important Scheduled an appointment offered appointment Th…" at bounding box center [511, 523] width 526 height 37
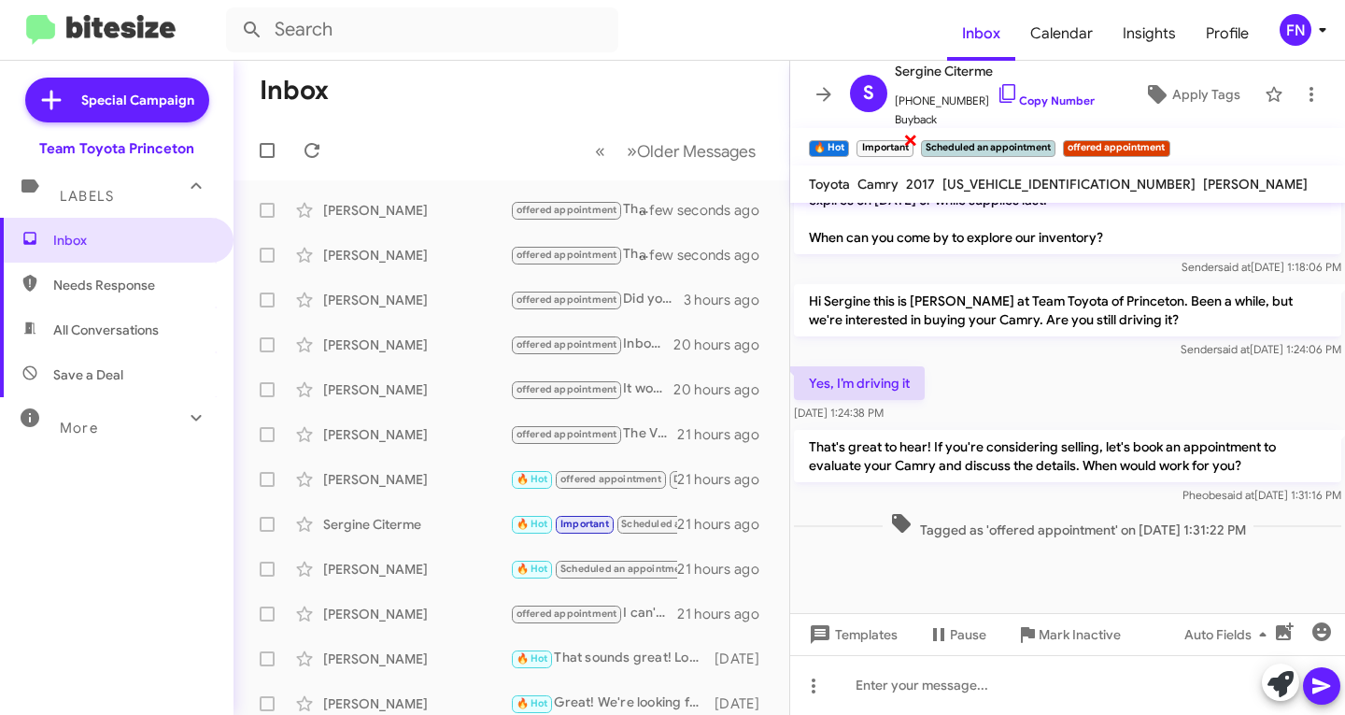
click at [912, 144] on span "×" at bounding box center [910, 139] width 15 height 22
click at [994, 137] on span "×" at bounding box center [989, 139] width 15 height 22
click at [111, 307] on span "All Conversations" at bounding box center [117, 329] width 234 height 45
type input "in:all-conversations"
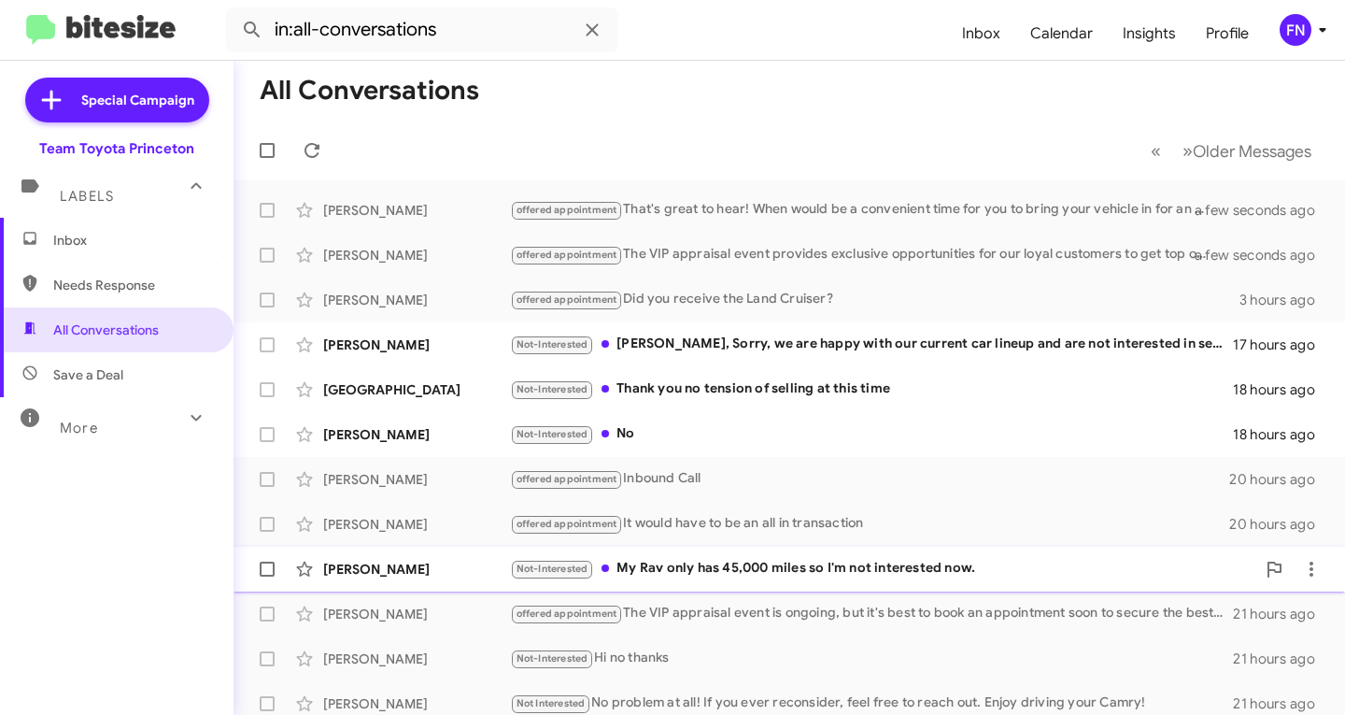
click at [396, 562] on div "[PERSON_NAME]" at bounding box center [416, 569] width 187 height 19
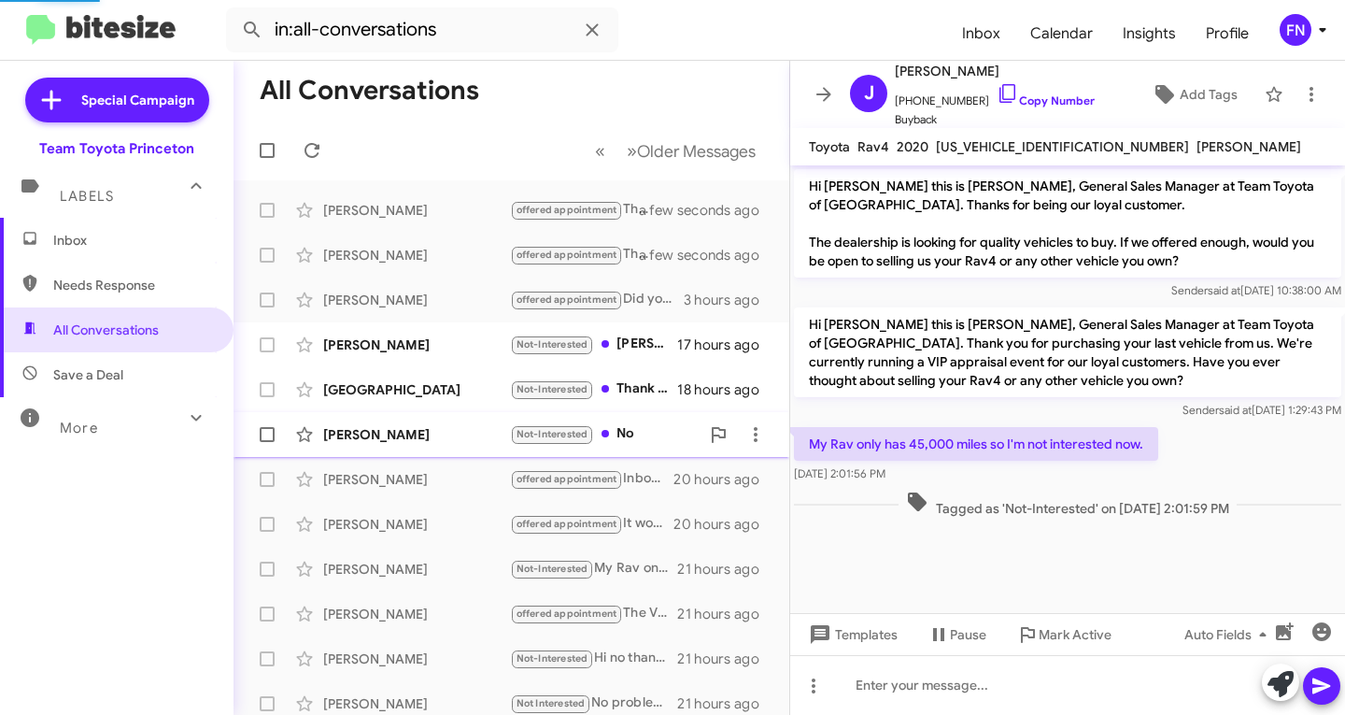
click at [429, 435] on div "[PERSON_NAME]" at bounding box center [416, 434] width 187 height 19
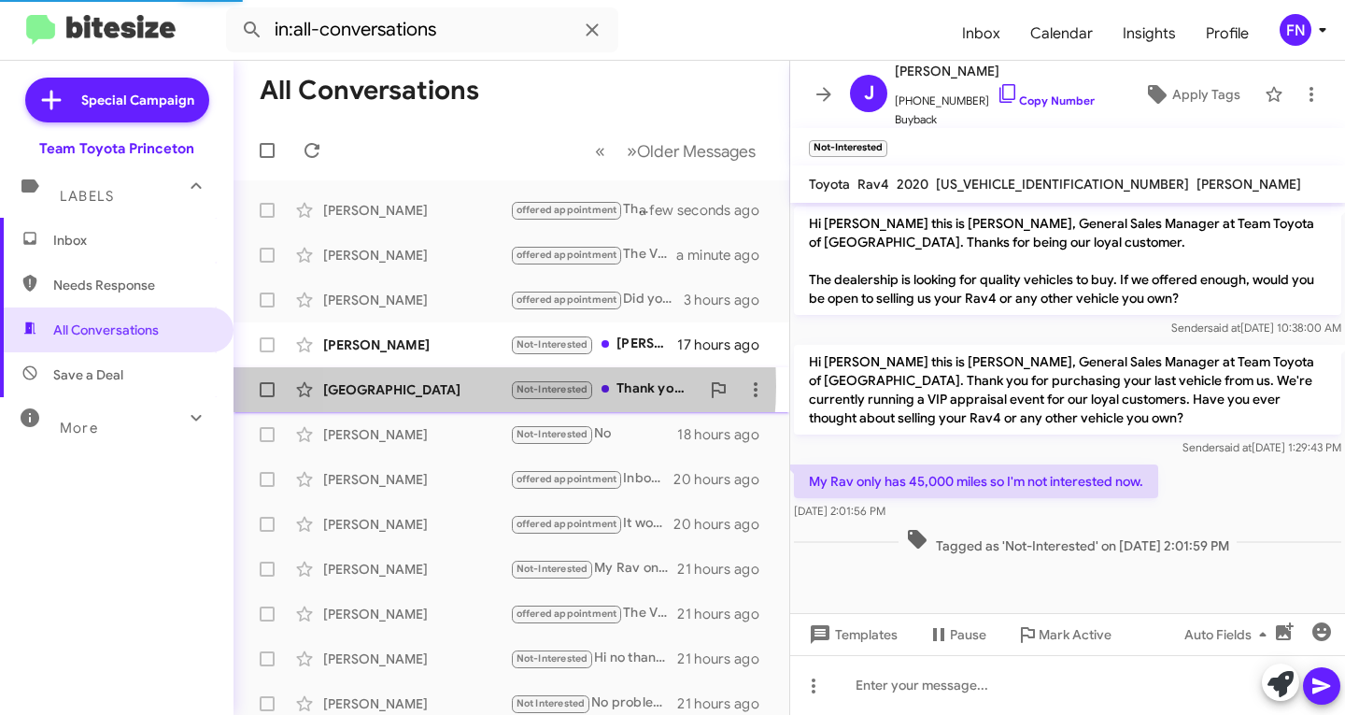
click at [431, 386] on div "[GEOGRAPHIC_DATA]" at bounding box center [416, 389] width 187 height 19
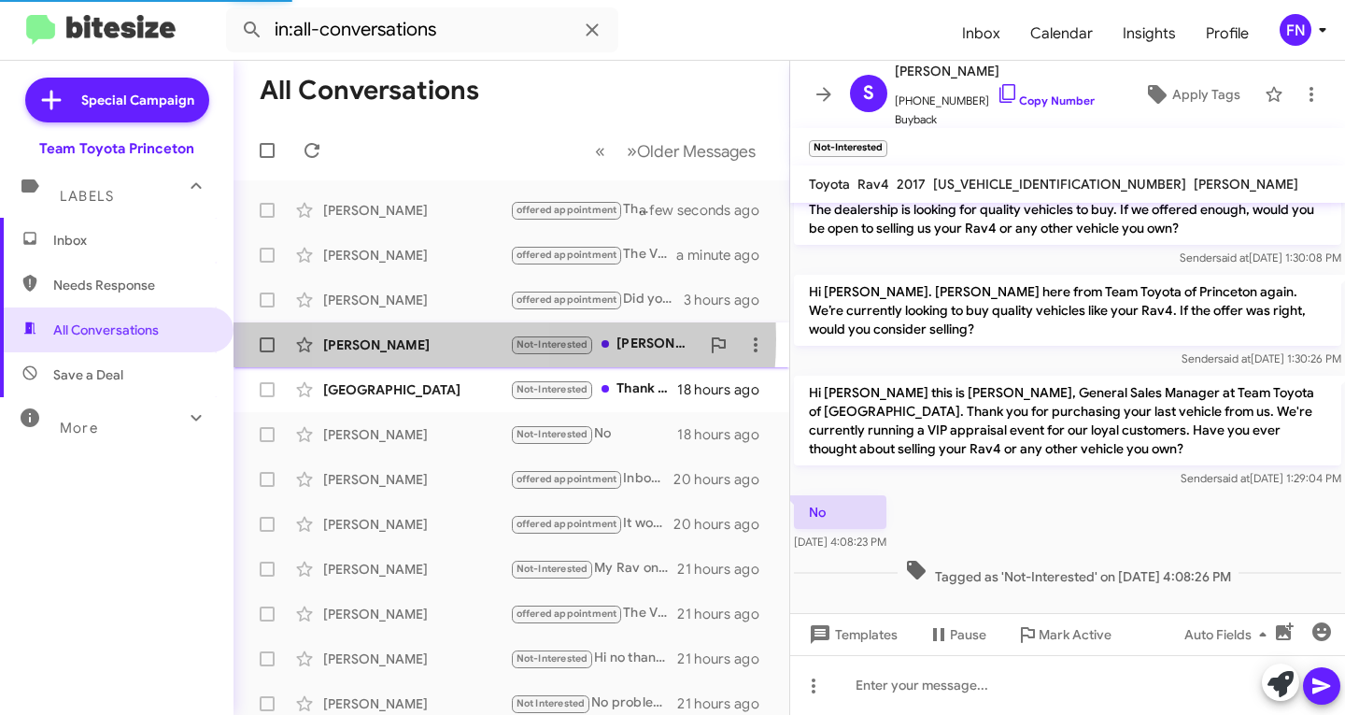
click at [425, 339] on div "[PERSON_NAME]" at bounding box center [416, 344] width 187 height 19
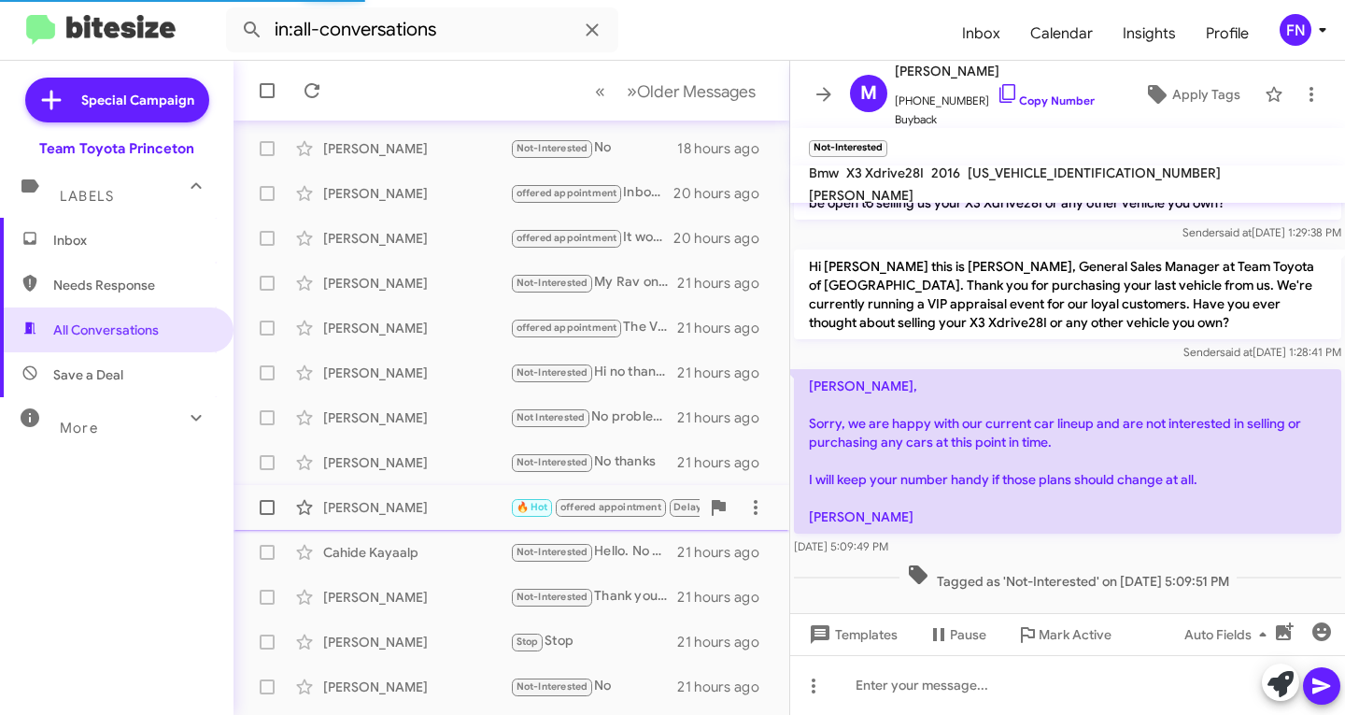
scroll to position [370, 0]
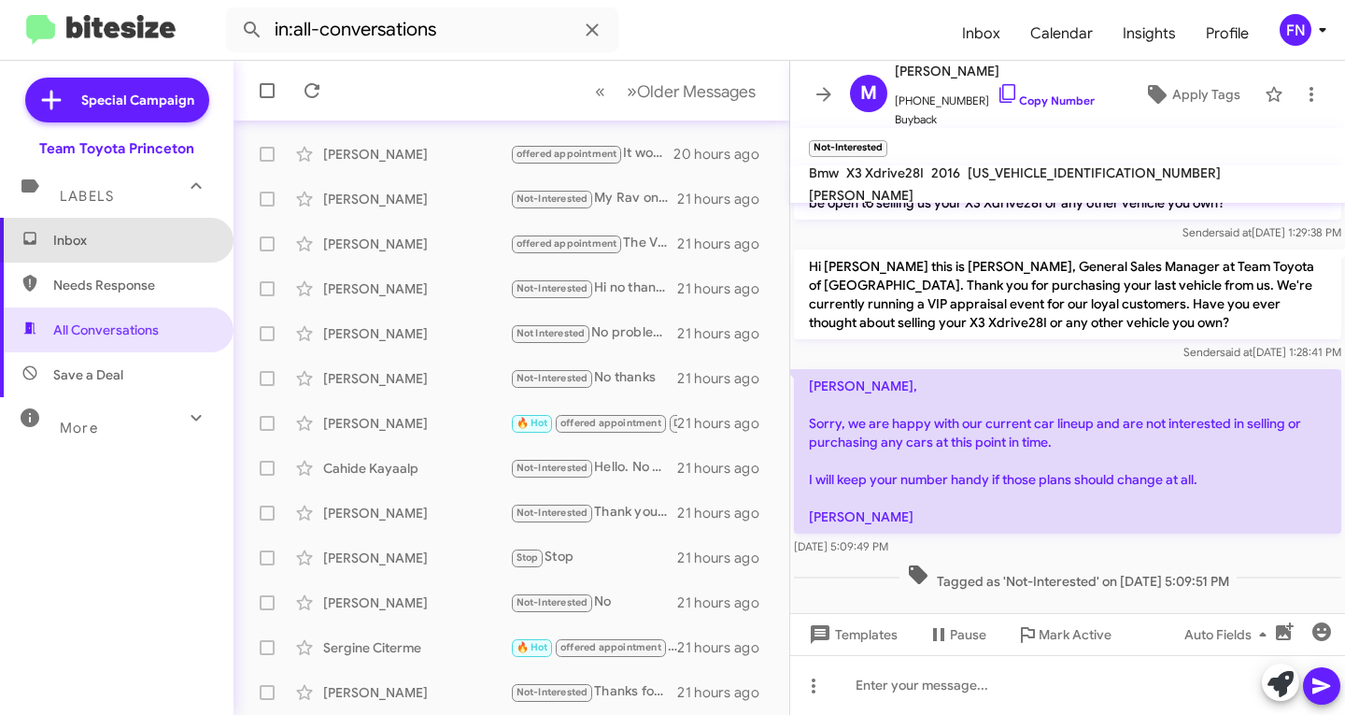
click at [151, 234] on span "Inbox" at bounding box center [132, 240] width 159 height 19
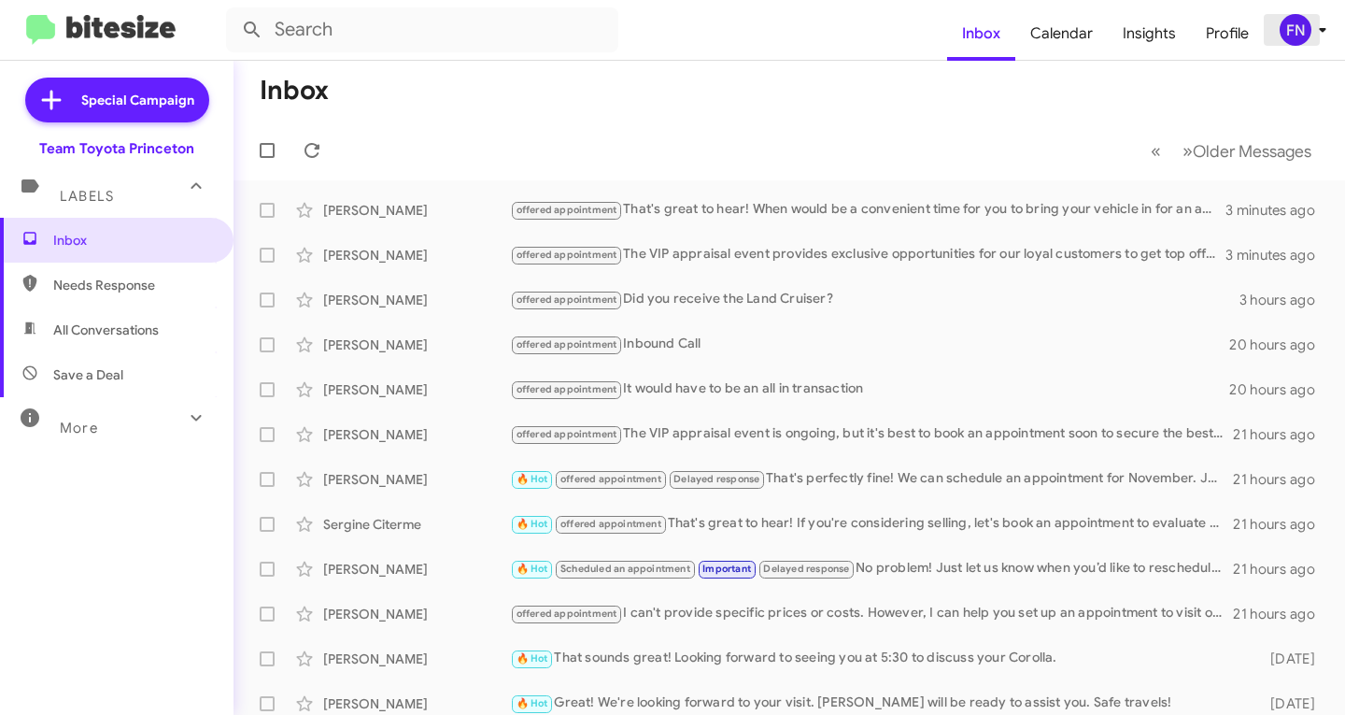
click at [1285, 35] on div "FN" at bounding box center [1296, 30] width 32 height 32
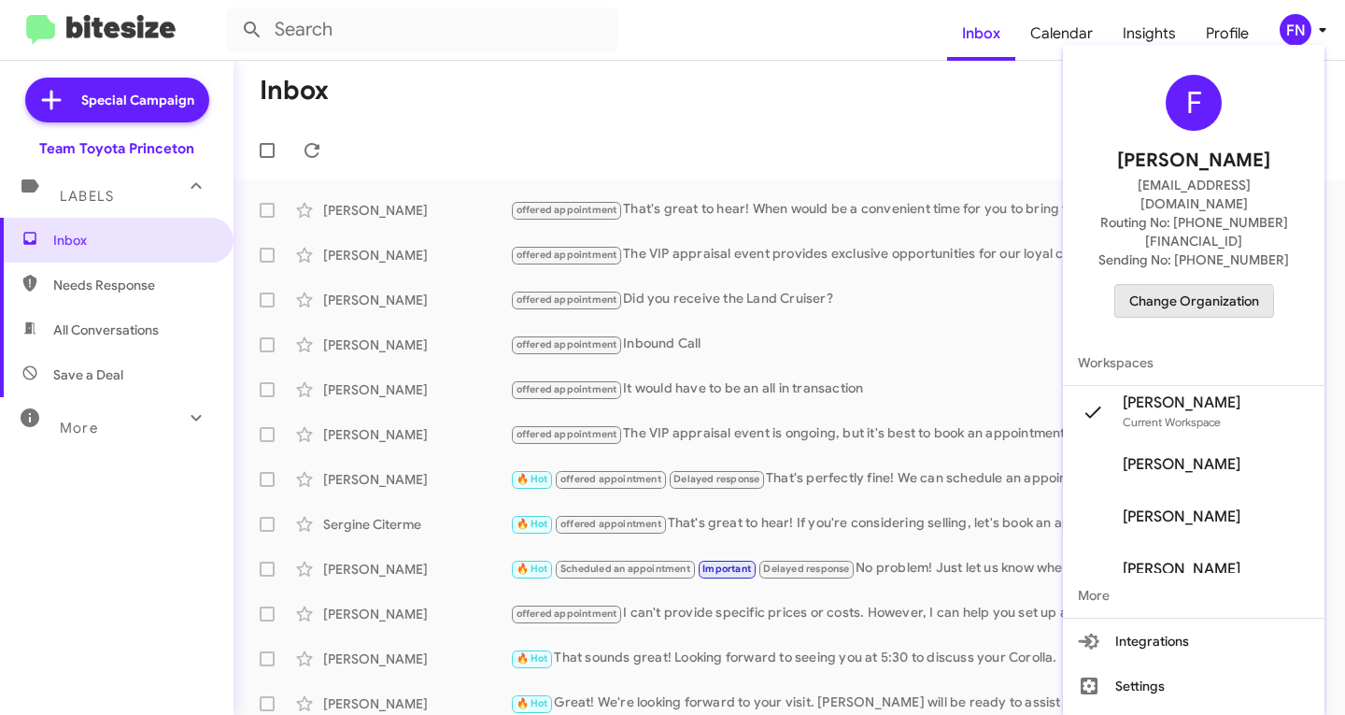
click at [1163, 285] on span "Change Organization" at bounding box center [1194, 301] width 130 height 32
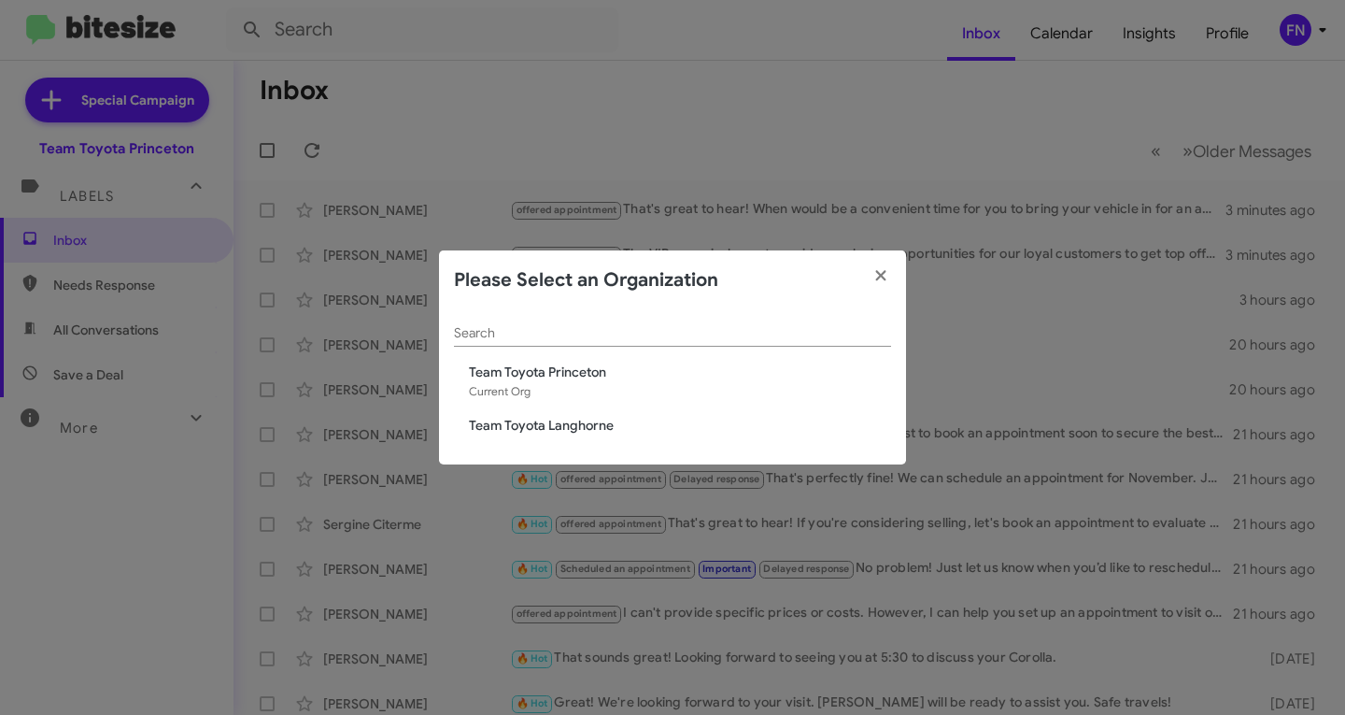
click at [576, 430] on span "Team Toyota Langhorne" at bounding box center [680, 425] width 422 height 19
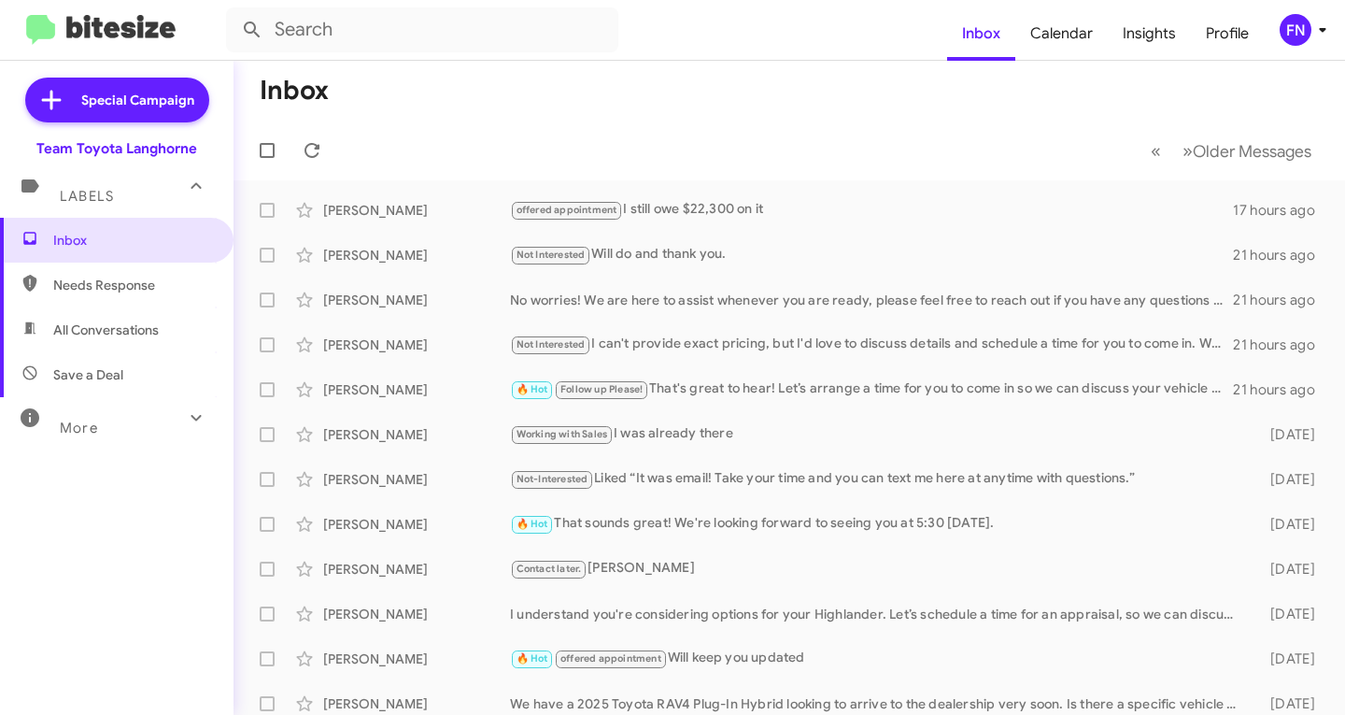
click at [160, 322] on span "All Conversations" at bounding box center [117, 329] width 234 height 45
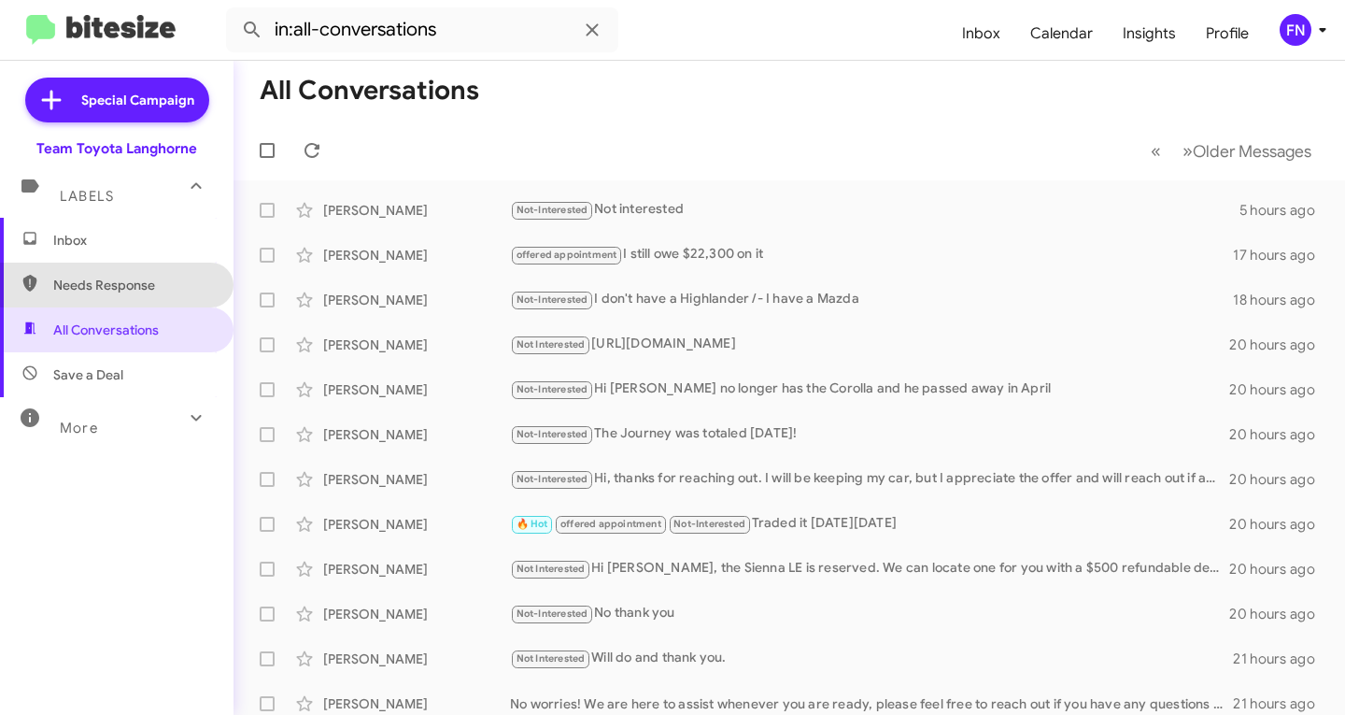
click at [157, 277] on span "Needs Response" at bounding box center [132, 285] width 159 height 19
type input "in:needs-response"
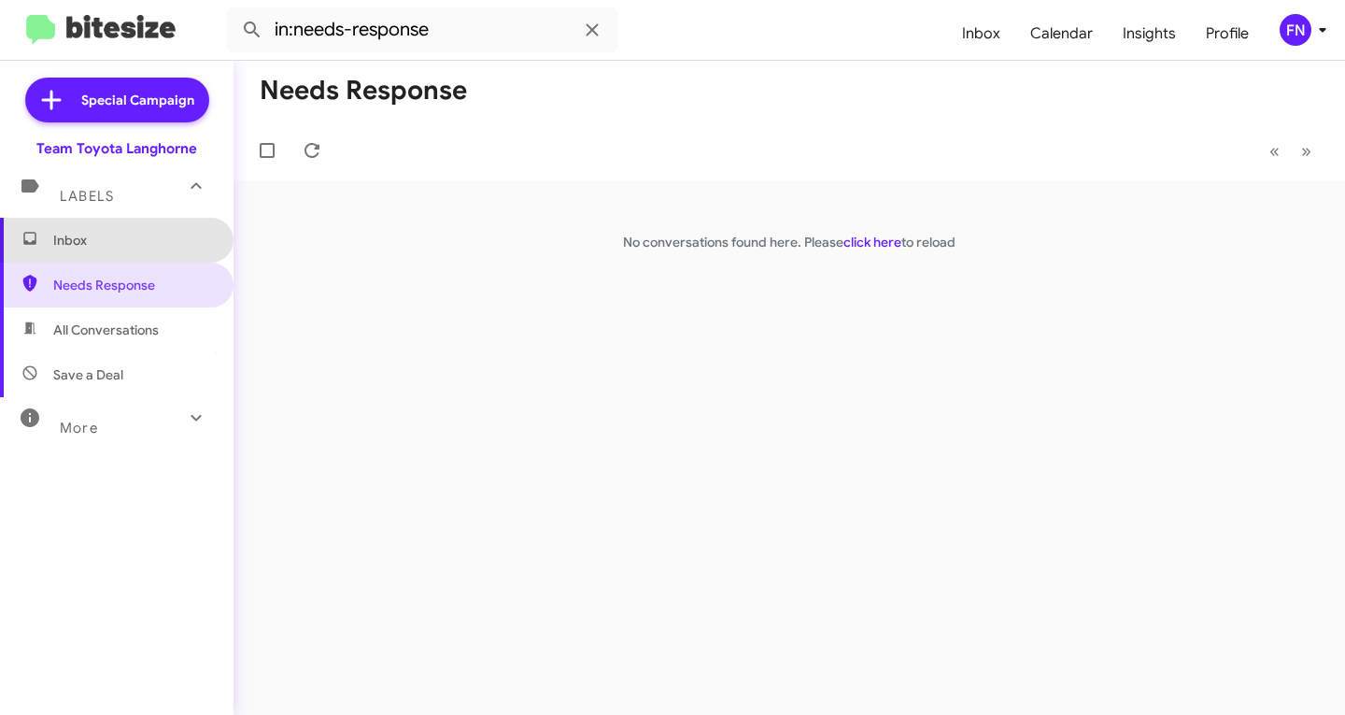
click at [157, 254] on span "Inbox" at bounding box center [117, 240] width 234 height 45
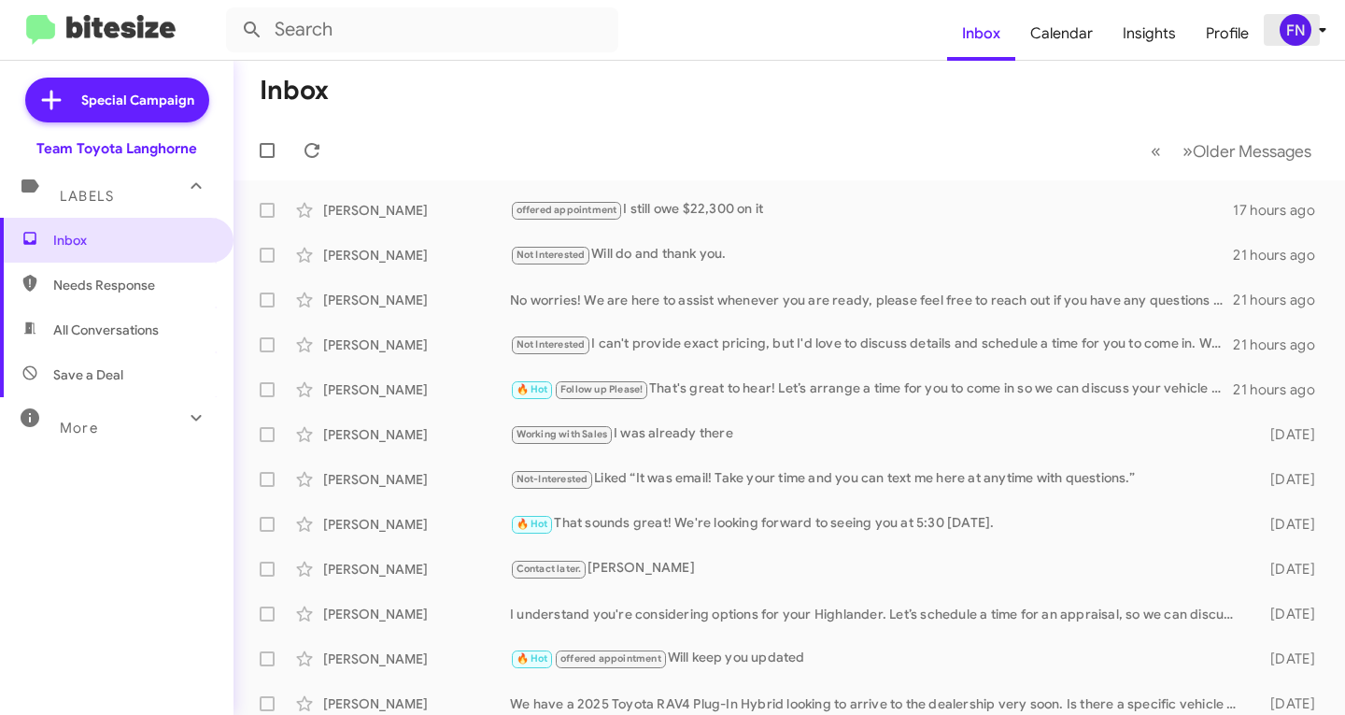
click at [1299, 22] on div "FN" at bounding box center [1296, 30] width 32 height 32
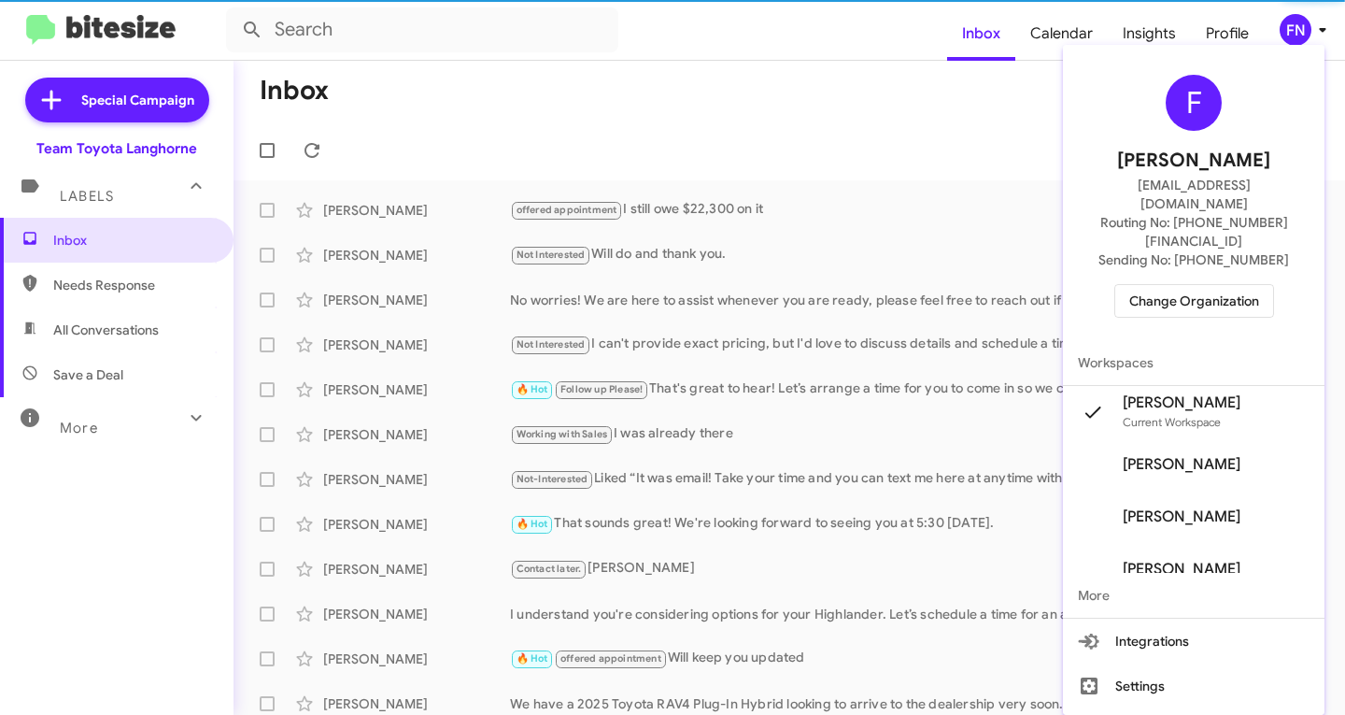
click at [1259, 285] on span "Change Organization" at bounding box center [1194, 301] width 130 height 32
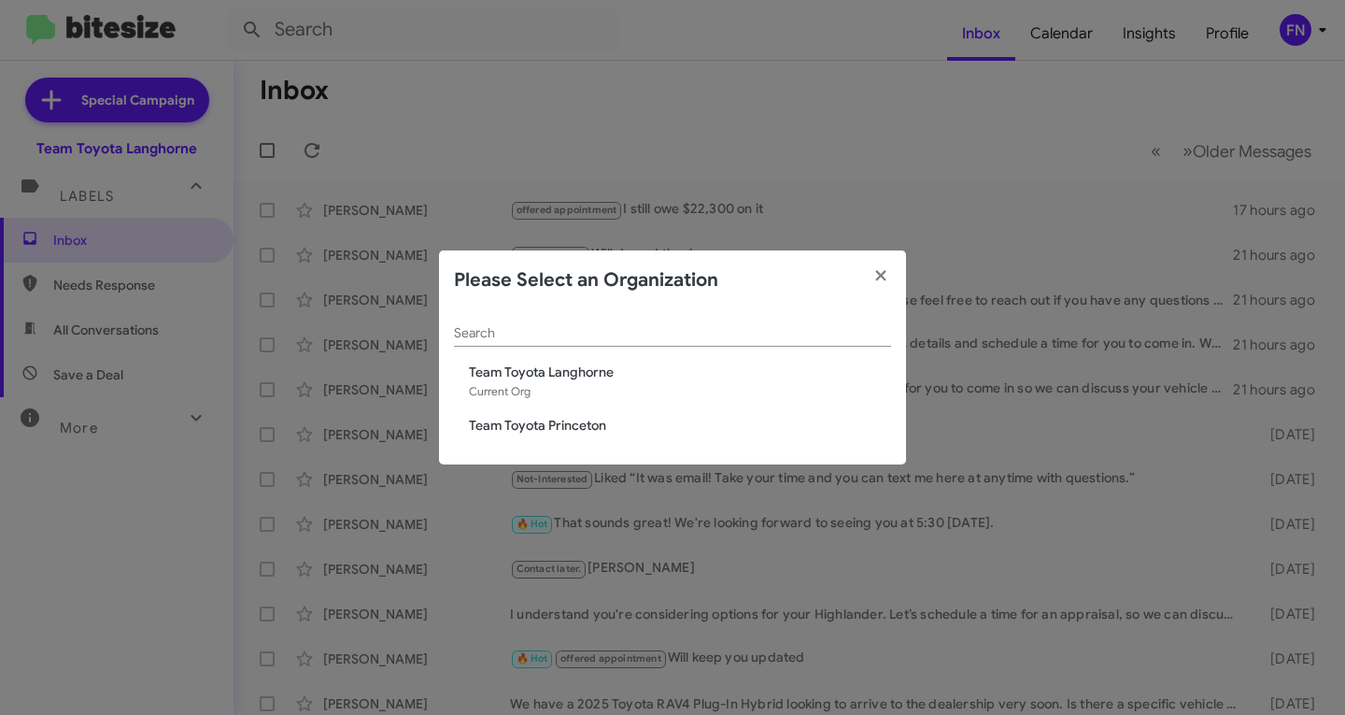
click at [594, 248] on modal-container "Please Select an Organization Search Team Toyota Langhorne Current Org Team Toy…" at bounding box center [672, 357] width 1345 height 715
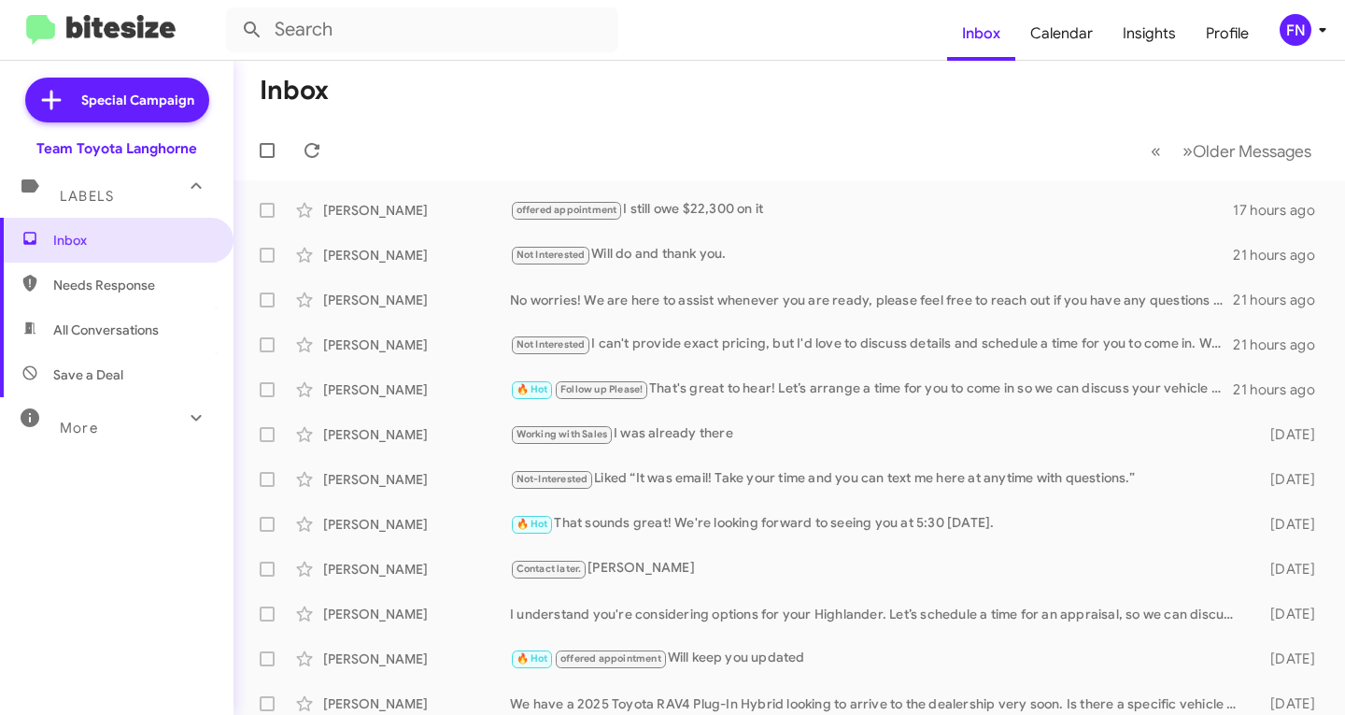
click at [106, 313] on span "All Conversations" at bounding box center [117, 329] width 234 height 45
type input "in:all-conversations"
